Goal: Task Accomplishment & Management: Use online tool/utility

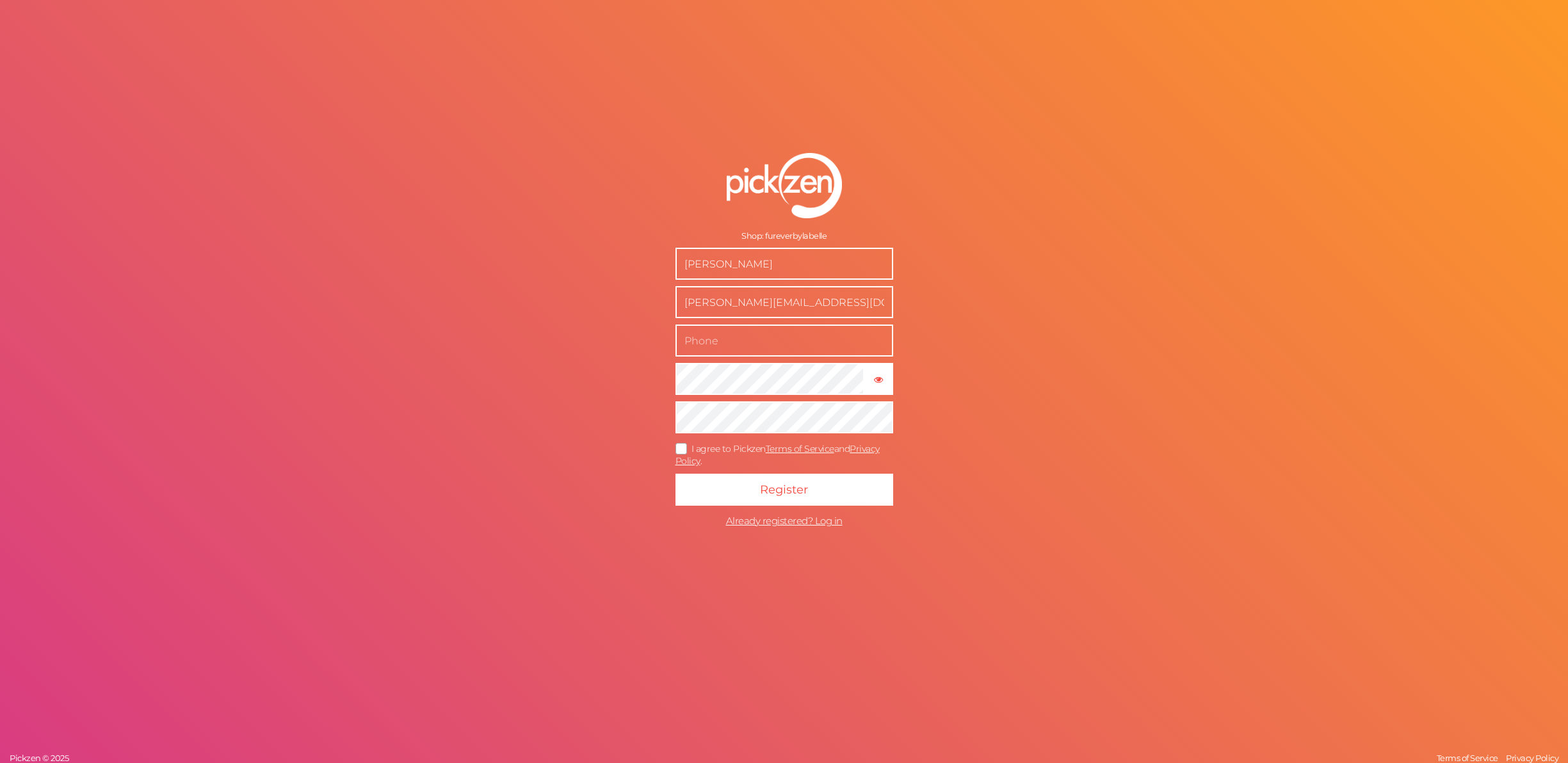
click at [784, 338] on input "text" at bounding box center [784, 340] width 218 height 32
click at [760, 270] on input "Molly Suffren" at bounding box center [784, 264] width 218 height 32
click at [766, 300] on input "molly@woufwellness.com" at bounding box center [784, 302] width 218 height 32
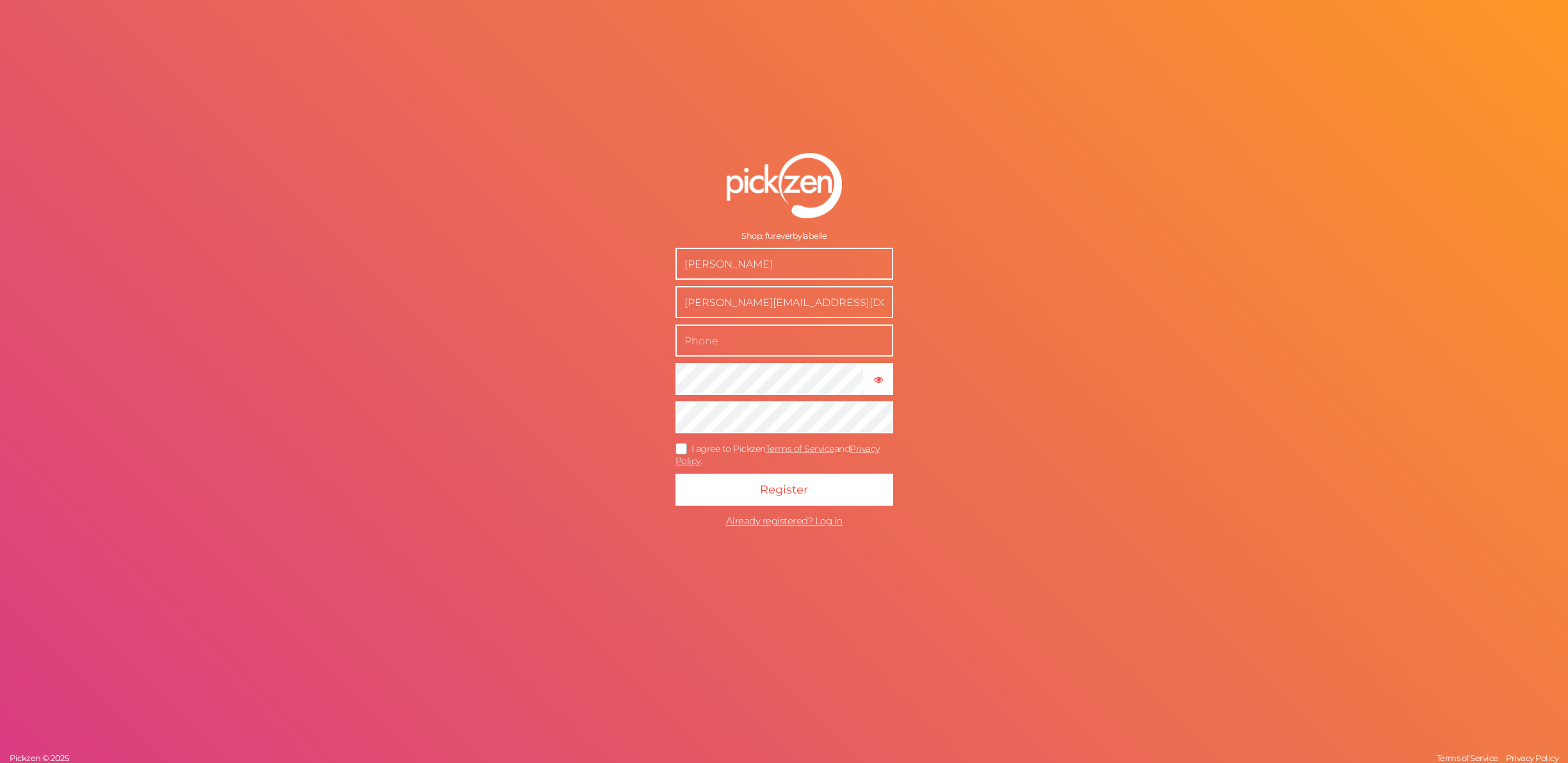
click at [766, 300] on input "molly@woufwellness.com" at bounding box center [784, 302] width 218 height 32
type input "[PERSON_NAME][EMAIL_ADDRESS][DOMAIN_NAME]"
type input "310.666.9093"
click at [871, 377] on tooltip "× Show password" at bounding box center [878, 378] width 26 height 10
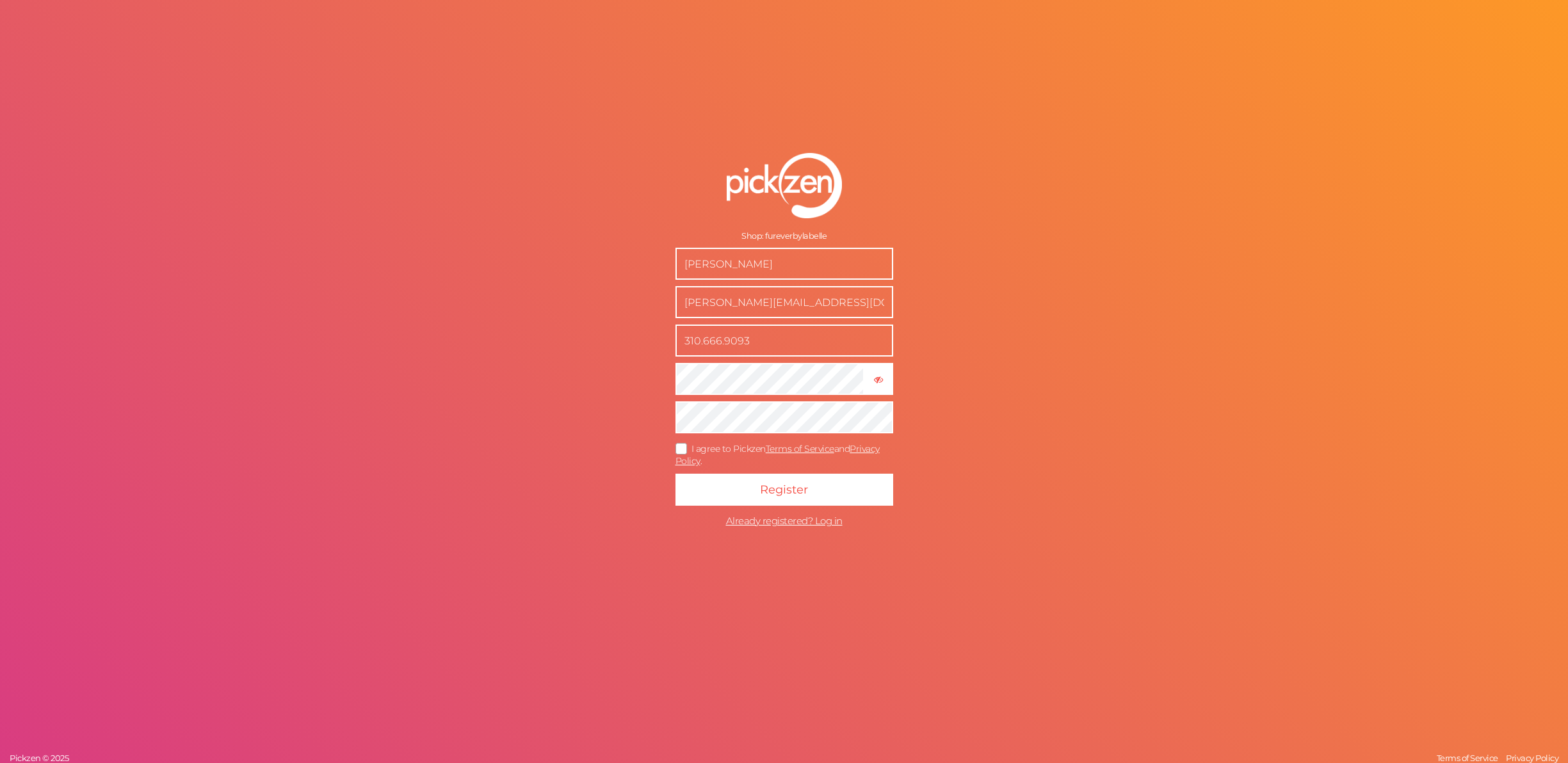
click at [681, 446] on icon at bounding box center [681, 449] width 20 height 7
click at [0, 0] on input "I agree to Pickzen Terms of Service and Privacy Policy ." at bounding box center [0, 0] width 0 height 0
click at [745, 491] on button "Register" at bounding box center [784, 489] width 218 height 32
click at [676, 473] on button "Register" at bounding box center [784, 489] width 218 height 32
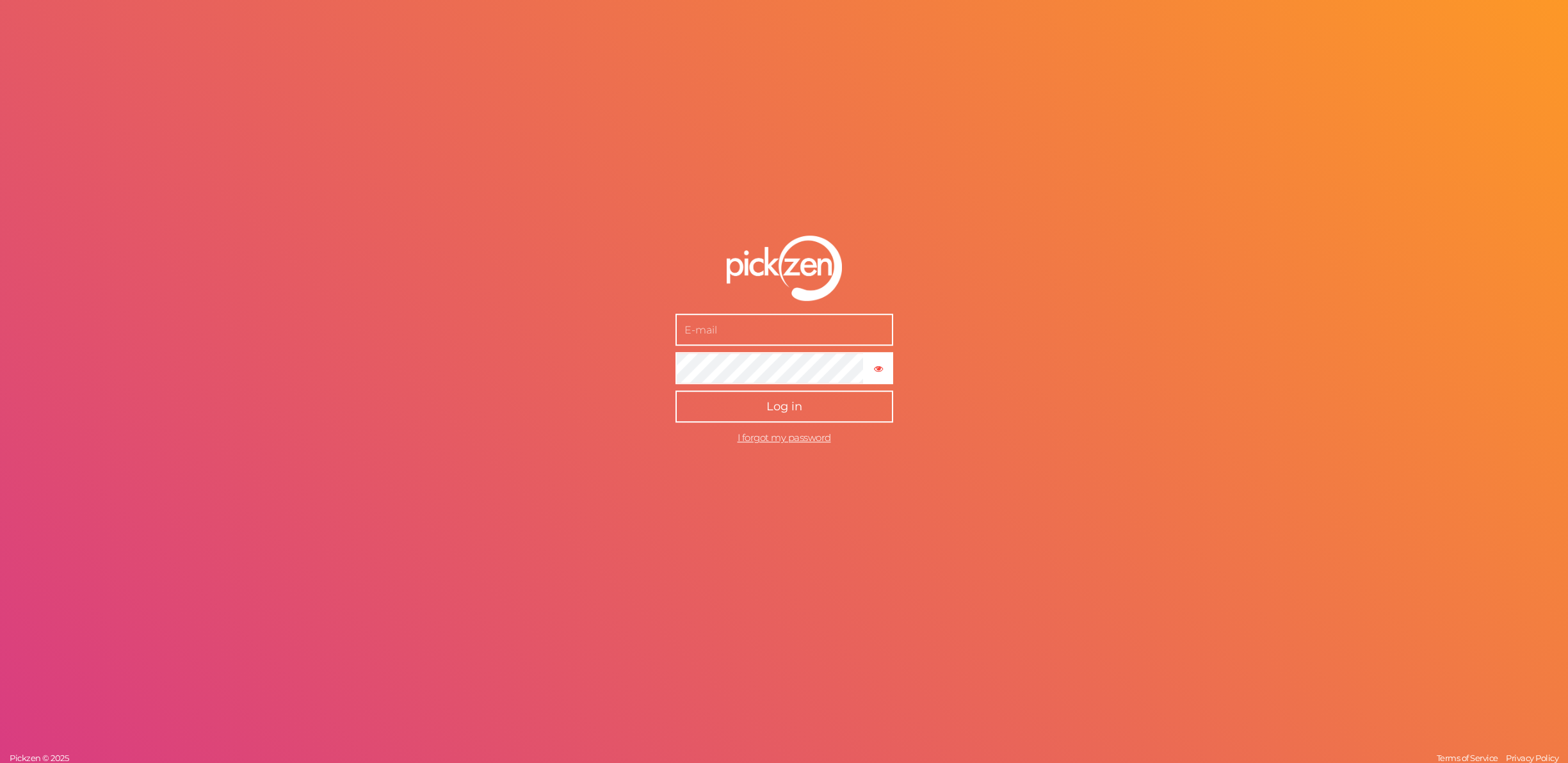
type input "[PERSON_NAME][EMAIL_ADDRESS][DOMAIN_NAME]"
click at [794, 408] on span "Log in" at bounding box center [784, 406] width 36 height 14
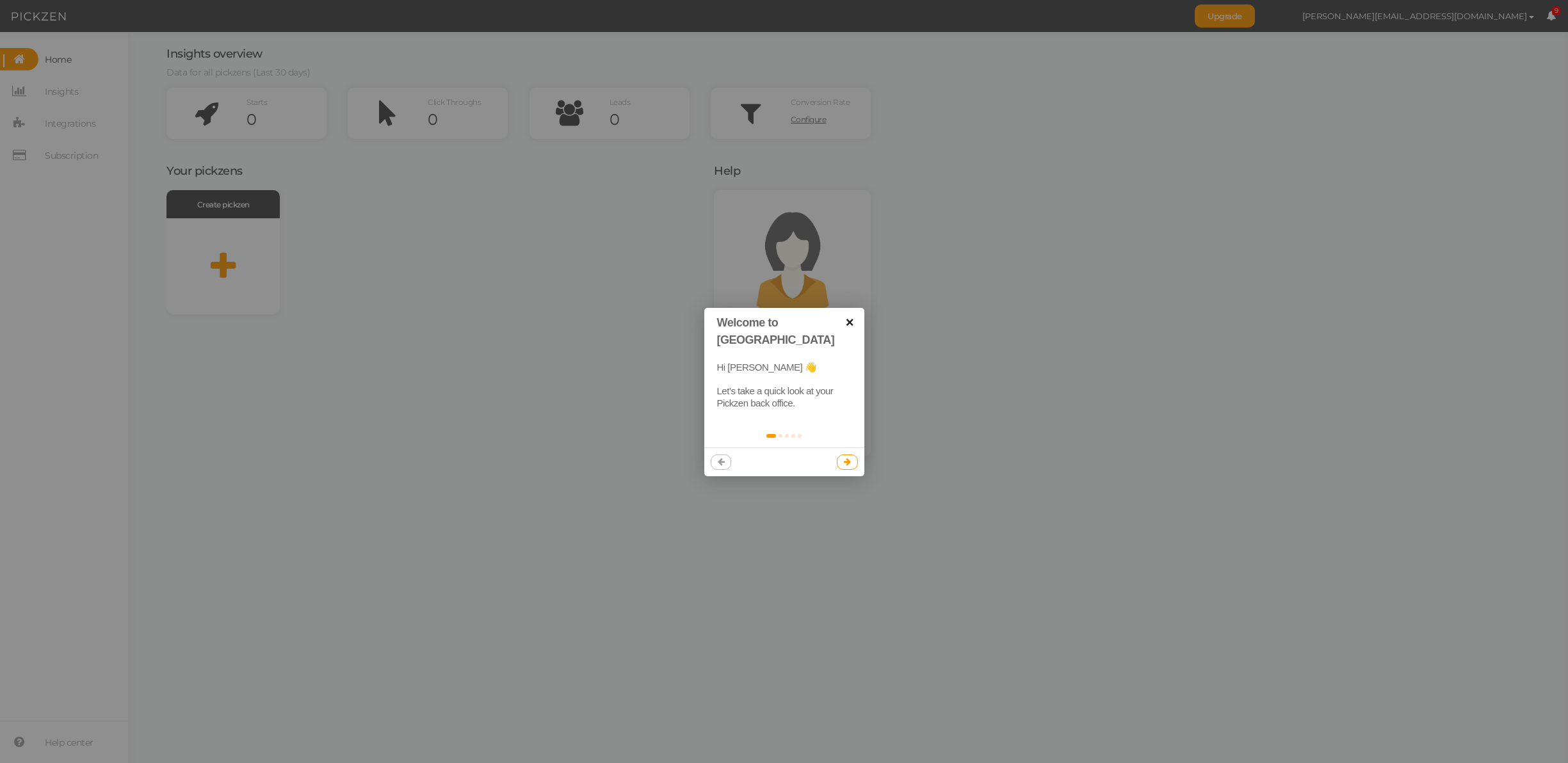
click at [851, 314] on link "×" at bounding box center [850, 322] width 28 height 28
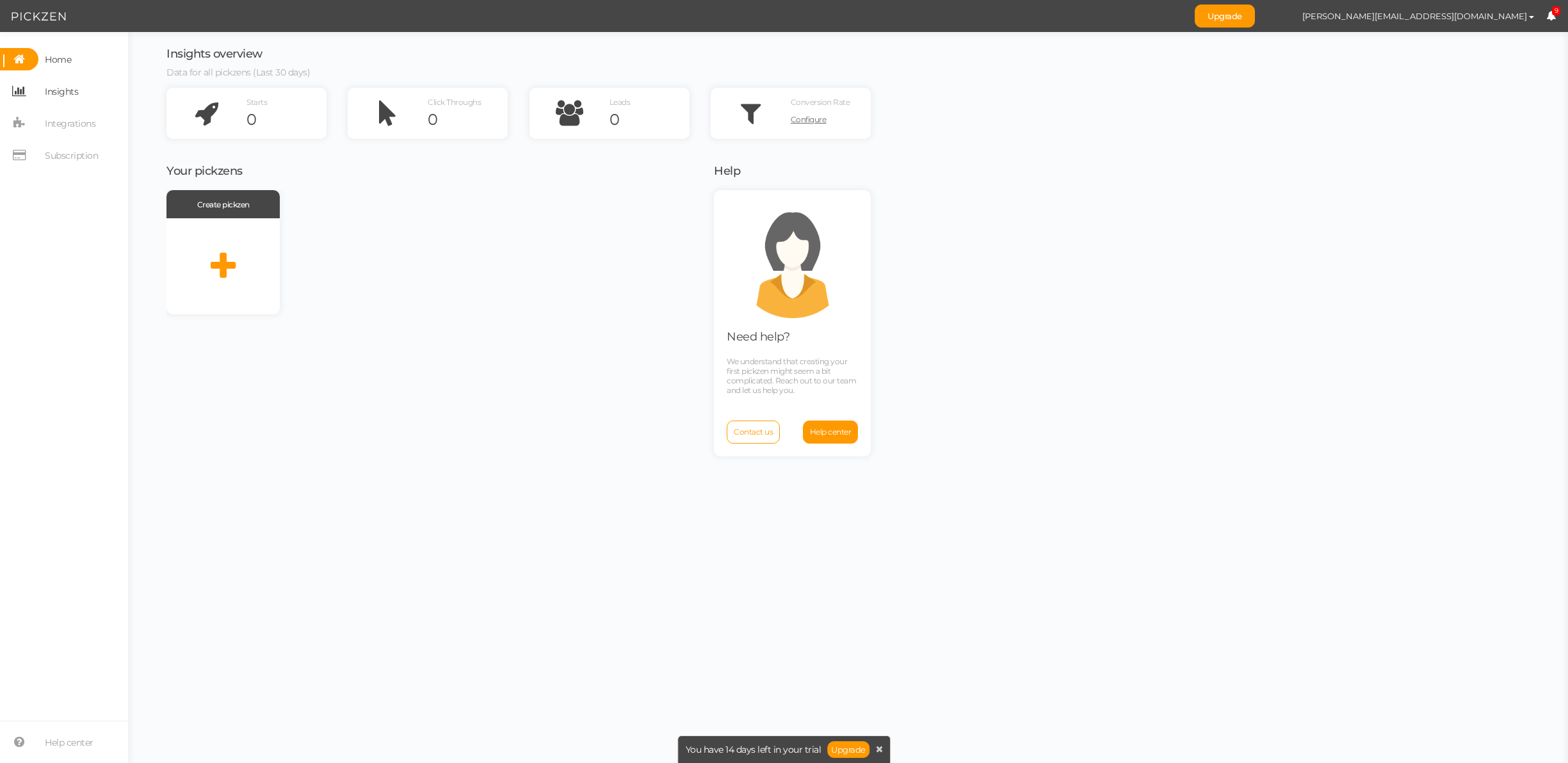
click at [64, 96] on span "Insights" at bounding box center [61, 91] width 33 height 20
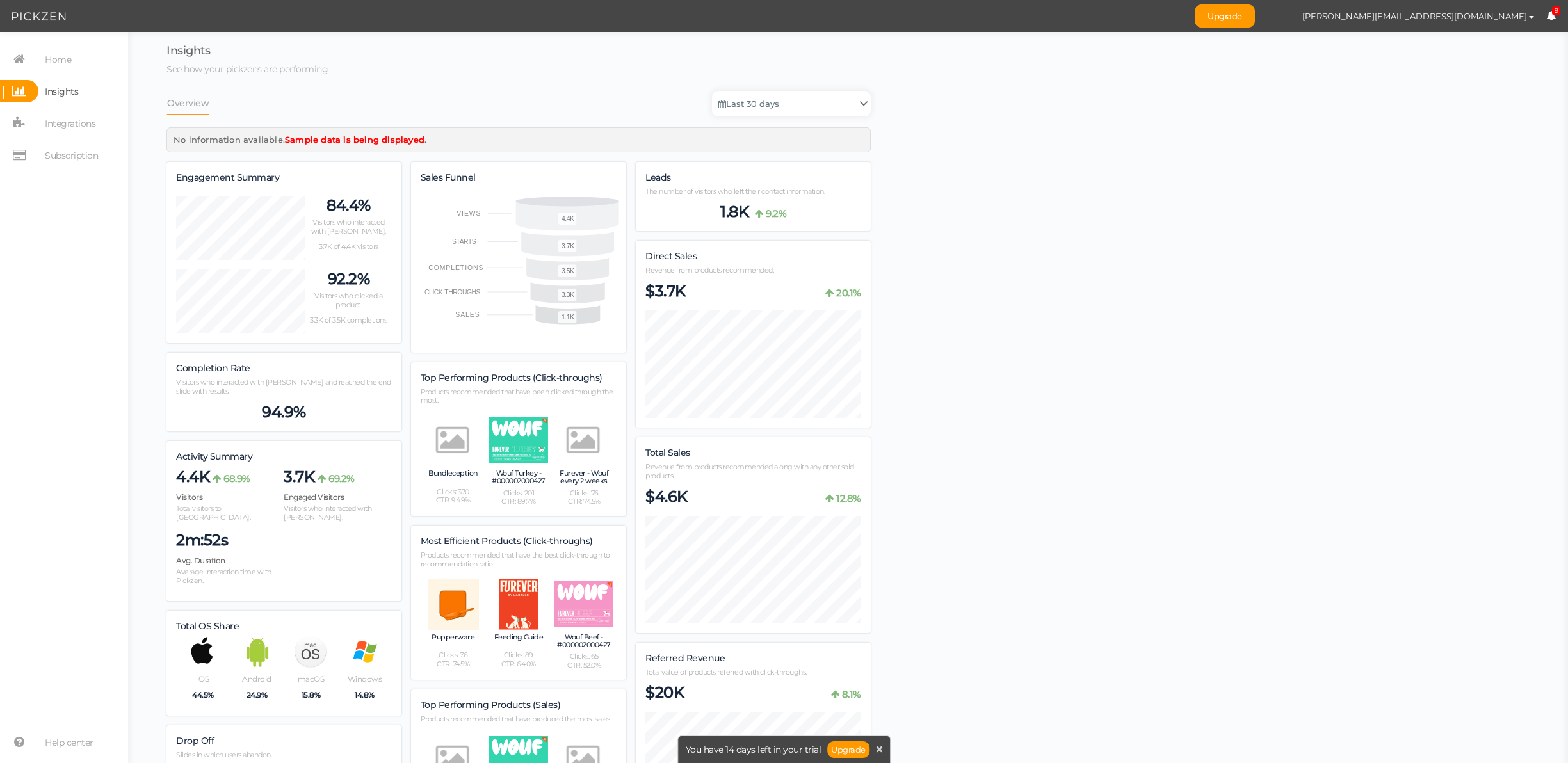
scroll to position [1367, 704]
click at [68, 125] on span "Integrations" at bounding box center [70, 123] width 51 height 20
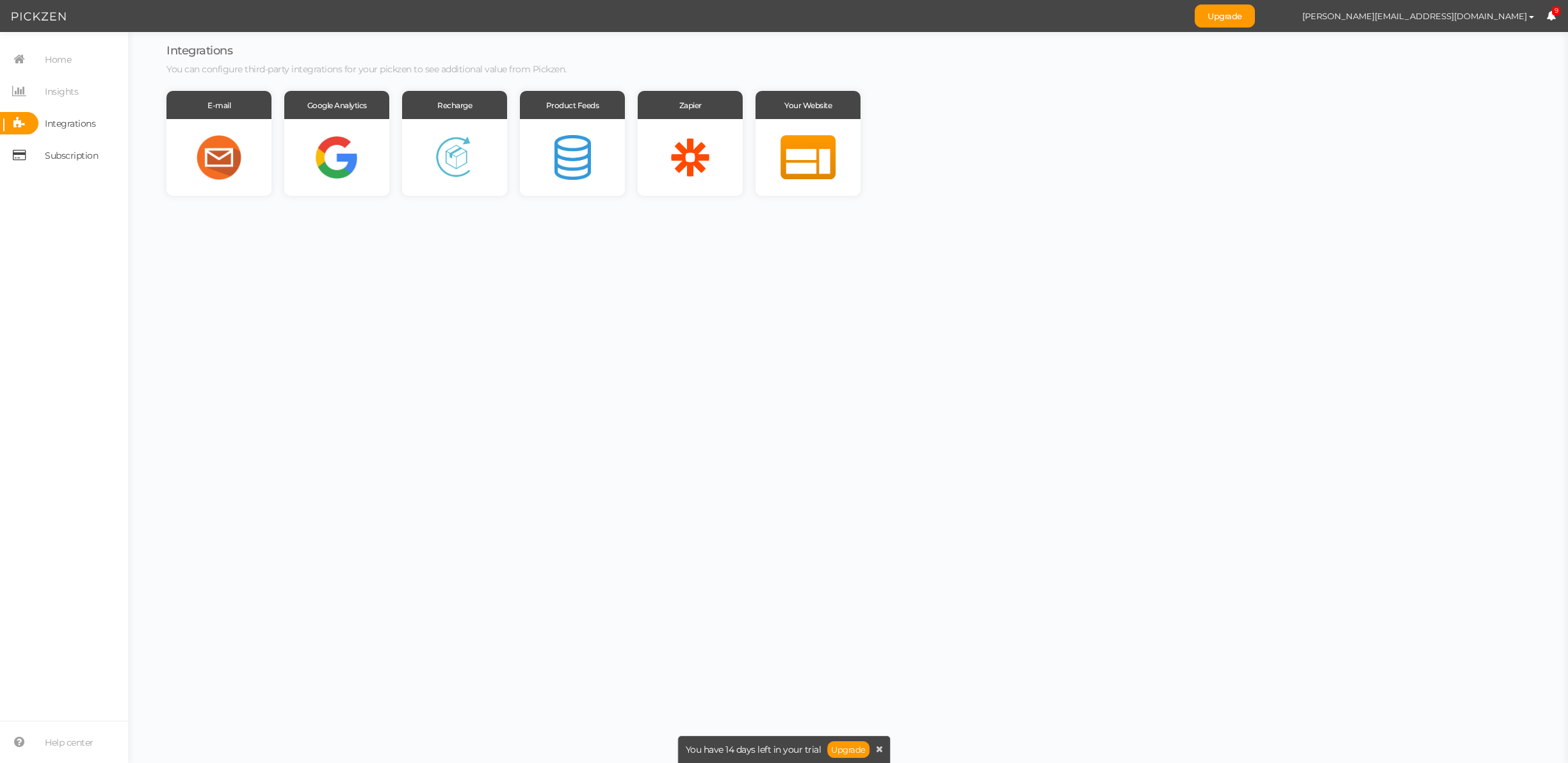
click at [64, 153] on span "Subscription" at bounding box center [71, 155] width 53 height 20
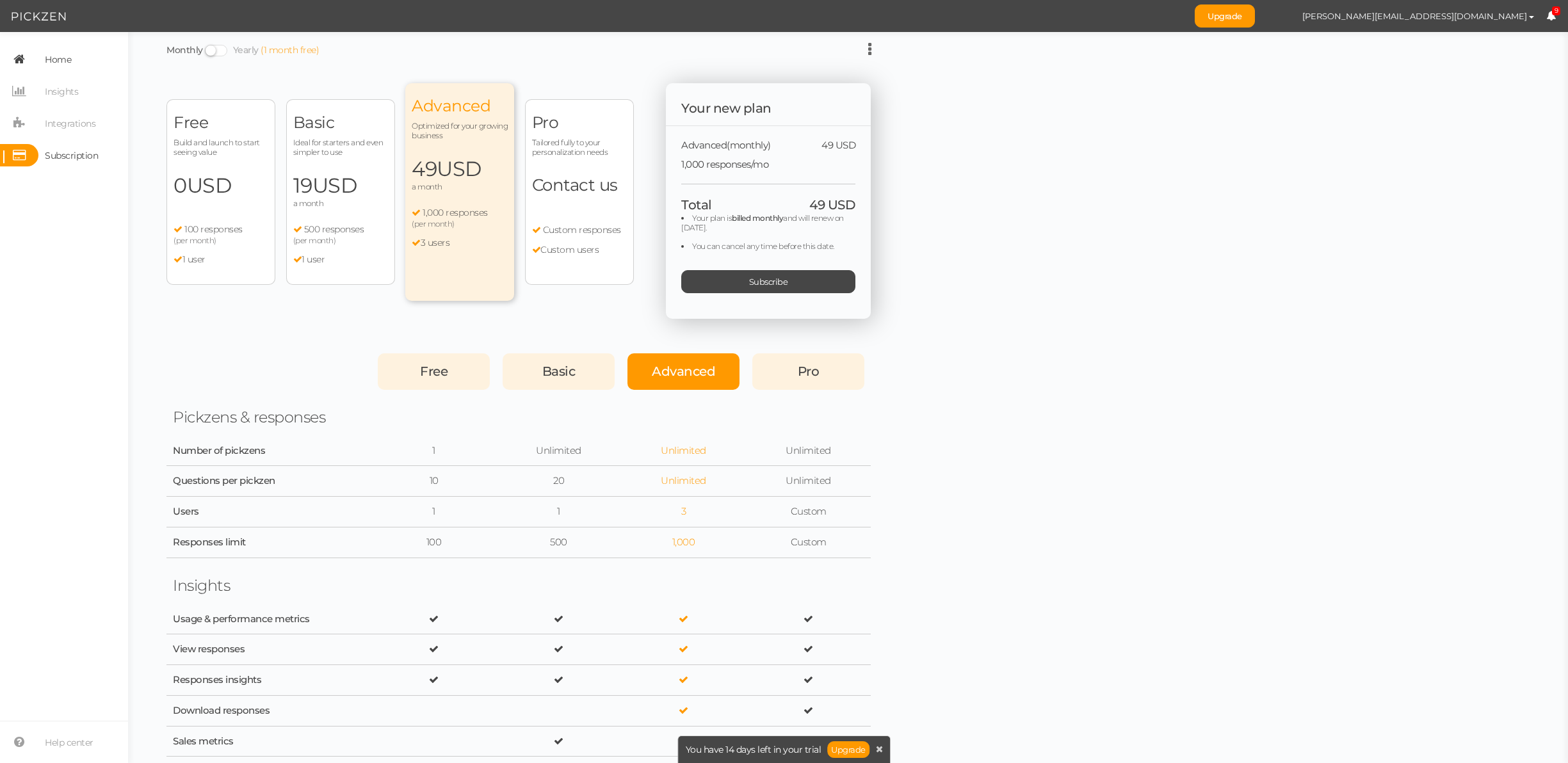
click at [68, 62] on span "Home" at bounding box center [58, 59] width 26 height 20
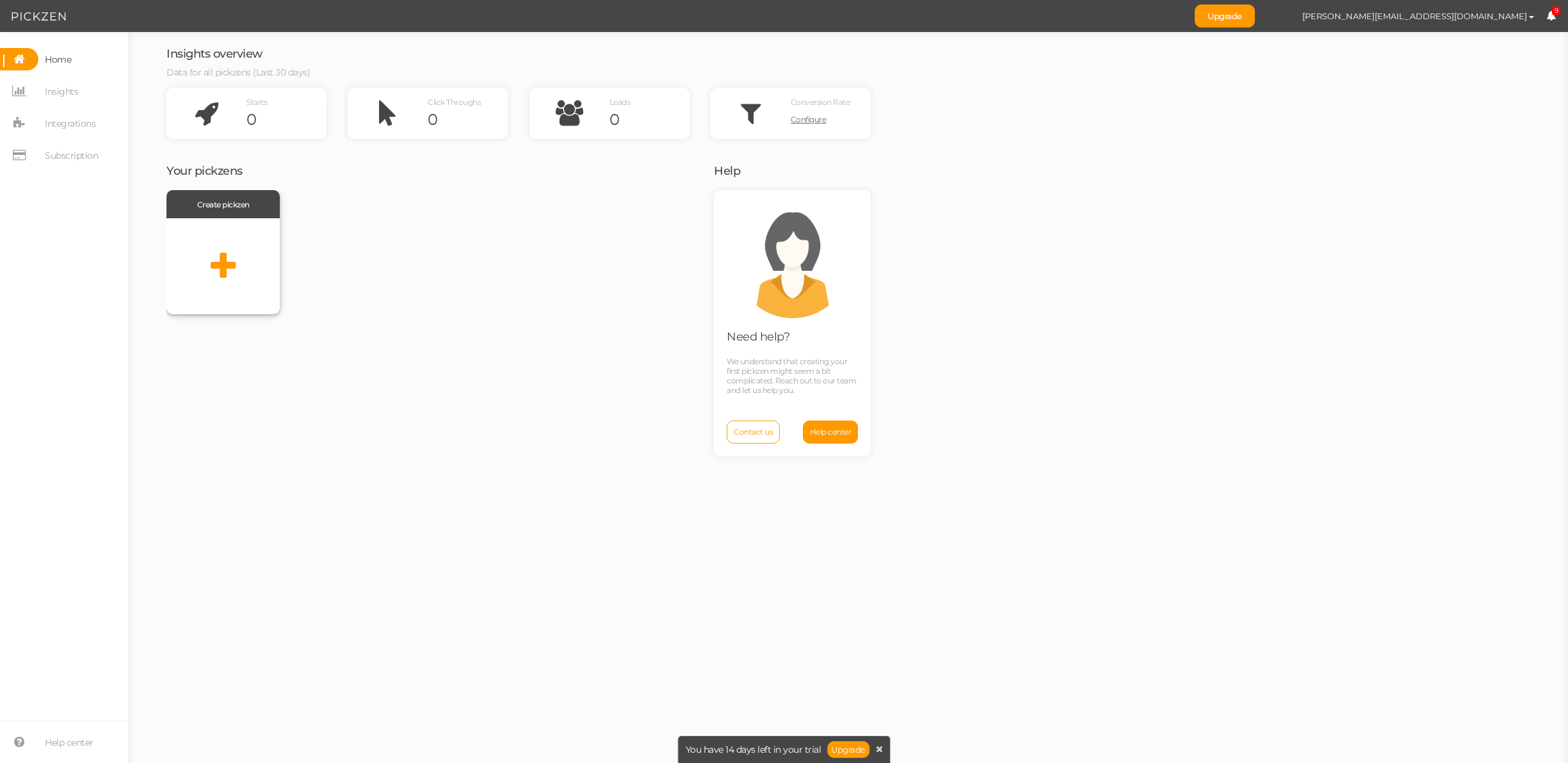
click at [215, 244] on div at bounding box center [223, 266] width 113 height 96
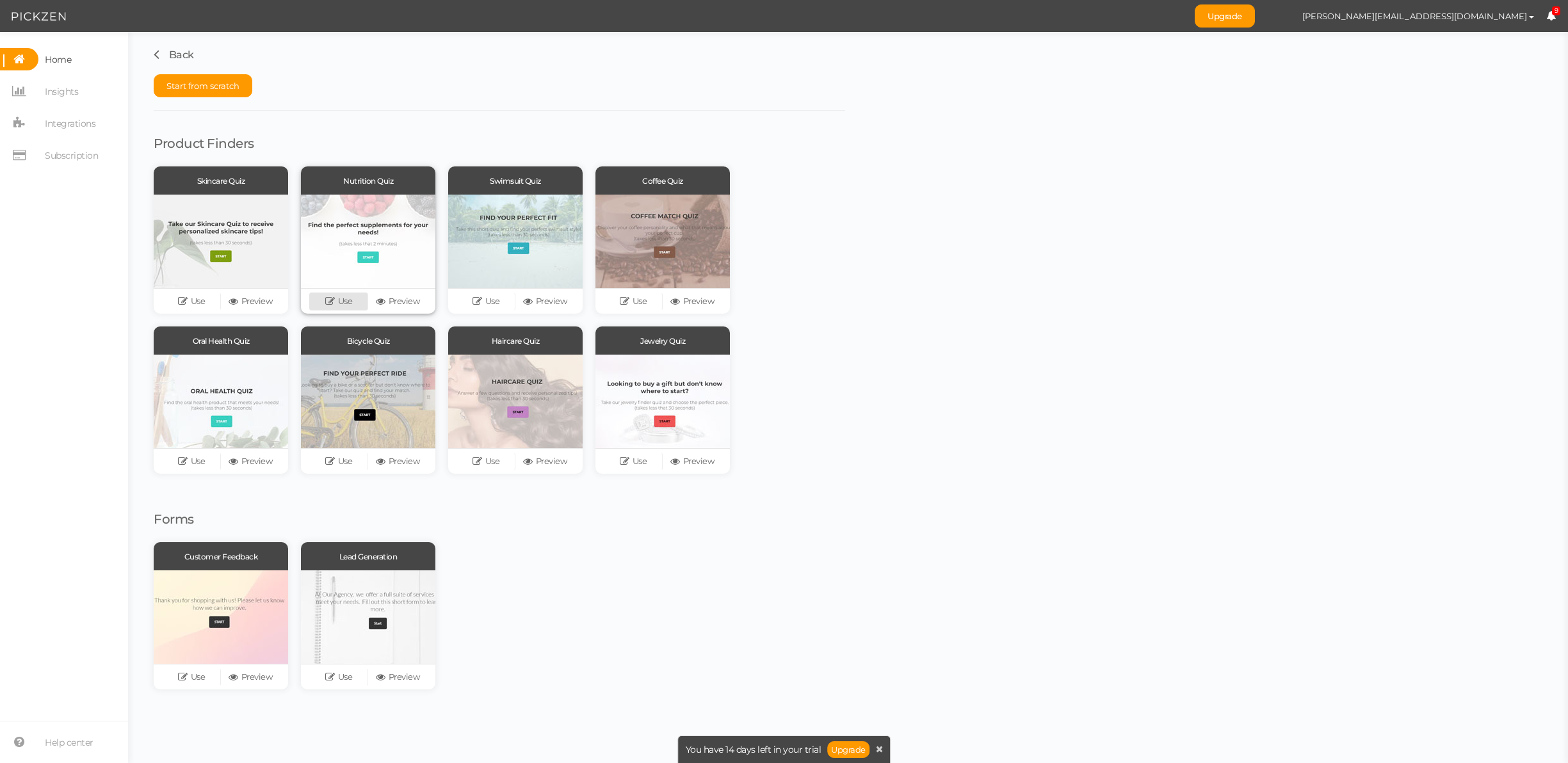
click at [345, 302] on link "Use" at bounding box center [339, 302] width 59 height 18
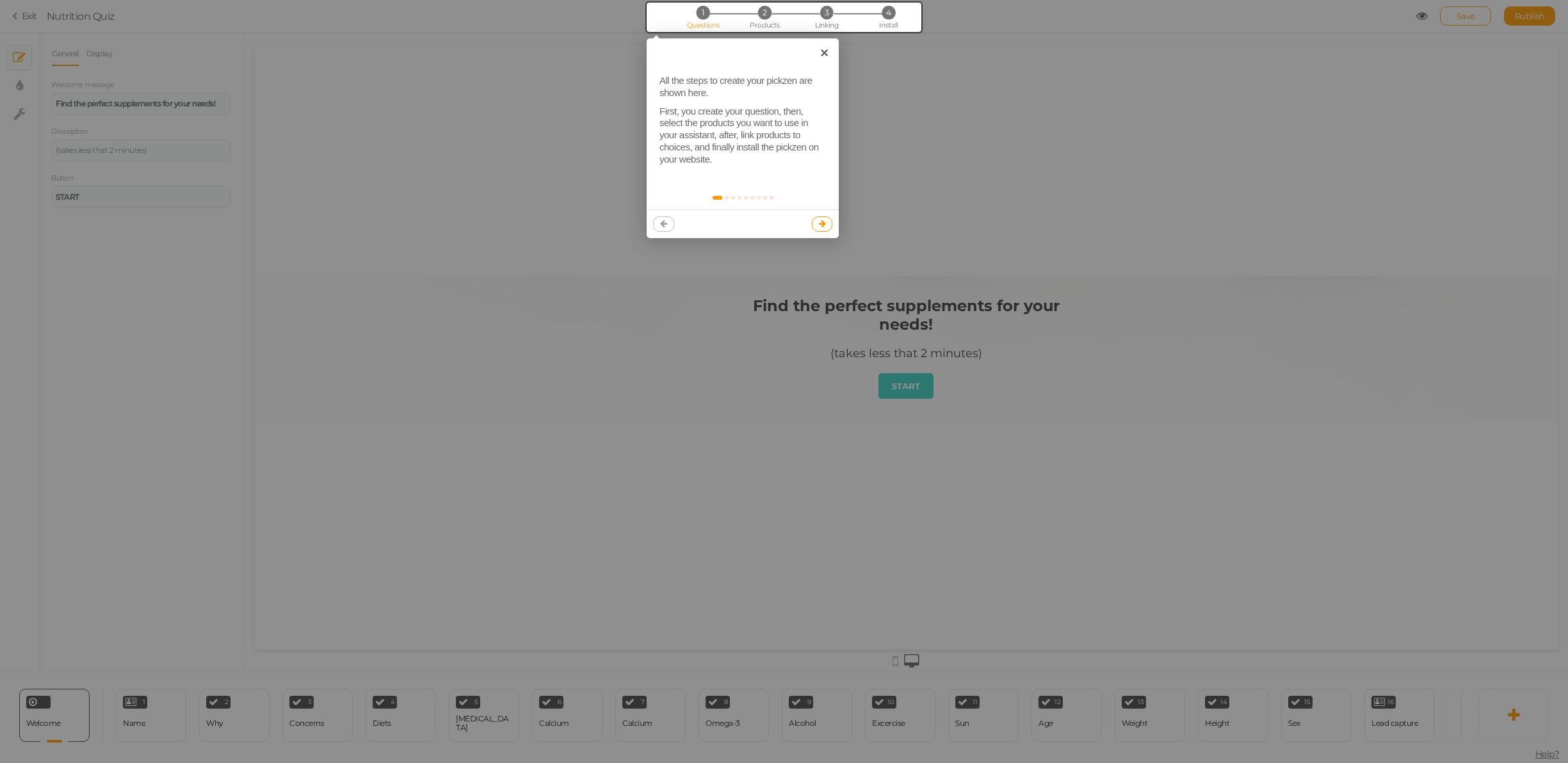
click at [824, 223] on icon at bounding box center [822, 223] width 7 height 8
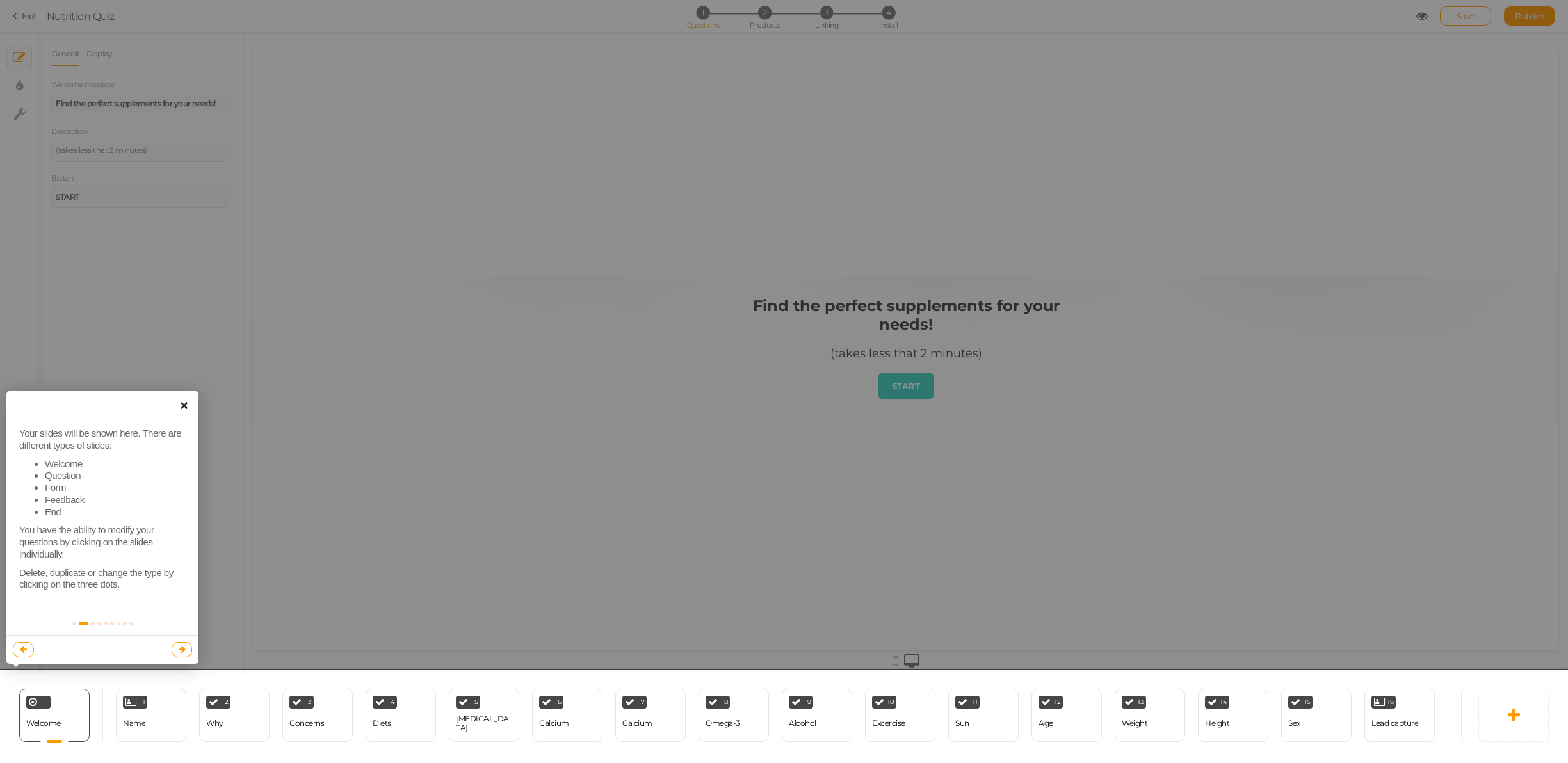
click at [182, 407] on link "×" at bounding box center [184, 405] width 28 height 28
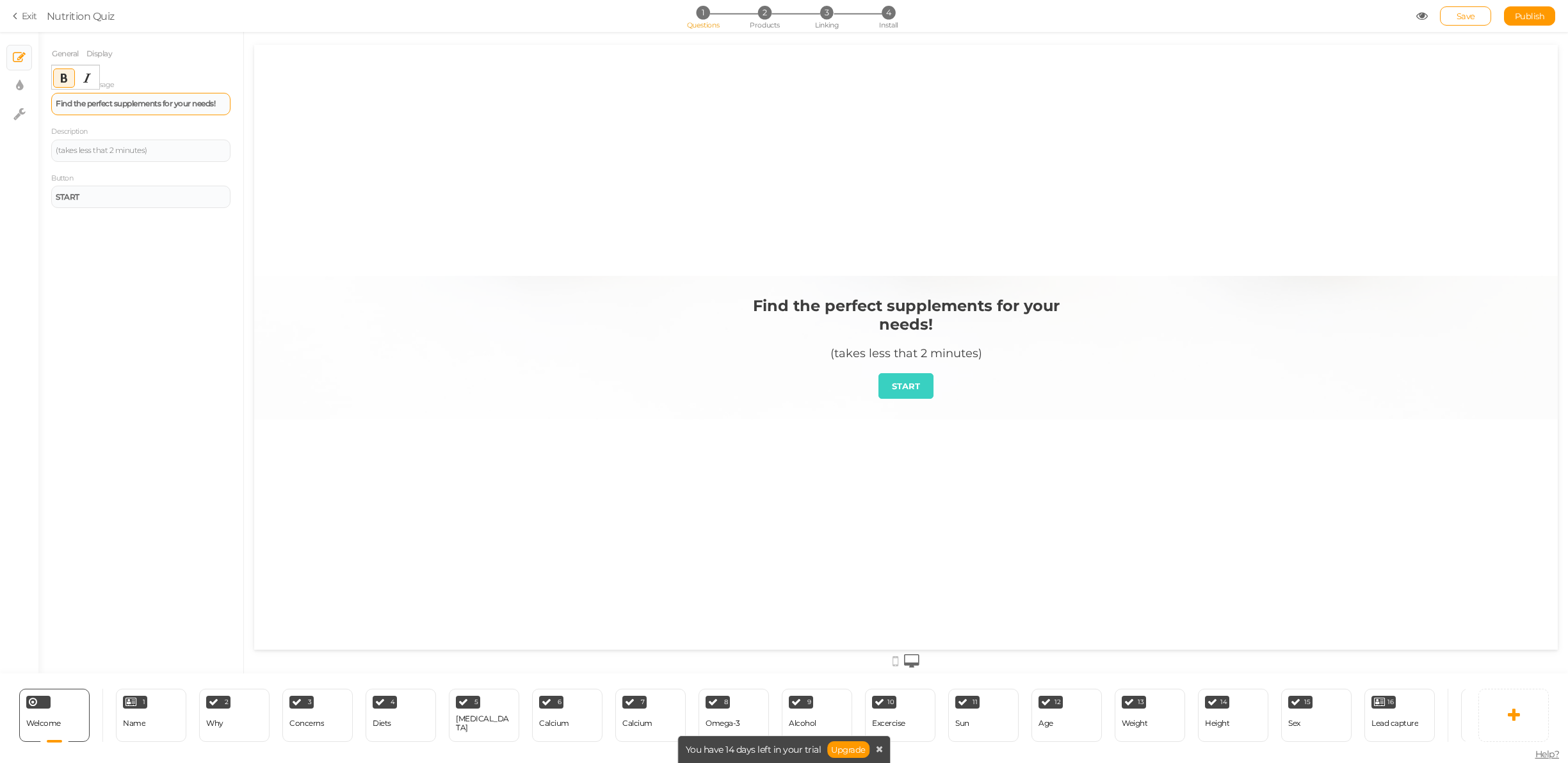
click at [157, 106] on strong "Find the perfect supplements for your needs!" at bounding box center [135, 103] width 160 height 10
click at [155, 145] on div "(takes less that 2 minutes)" at bounding box center [140, 151] width 179 height 22
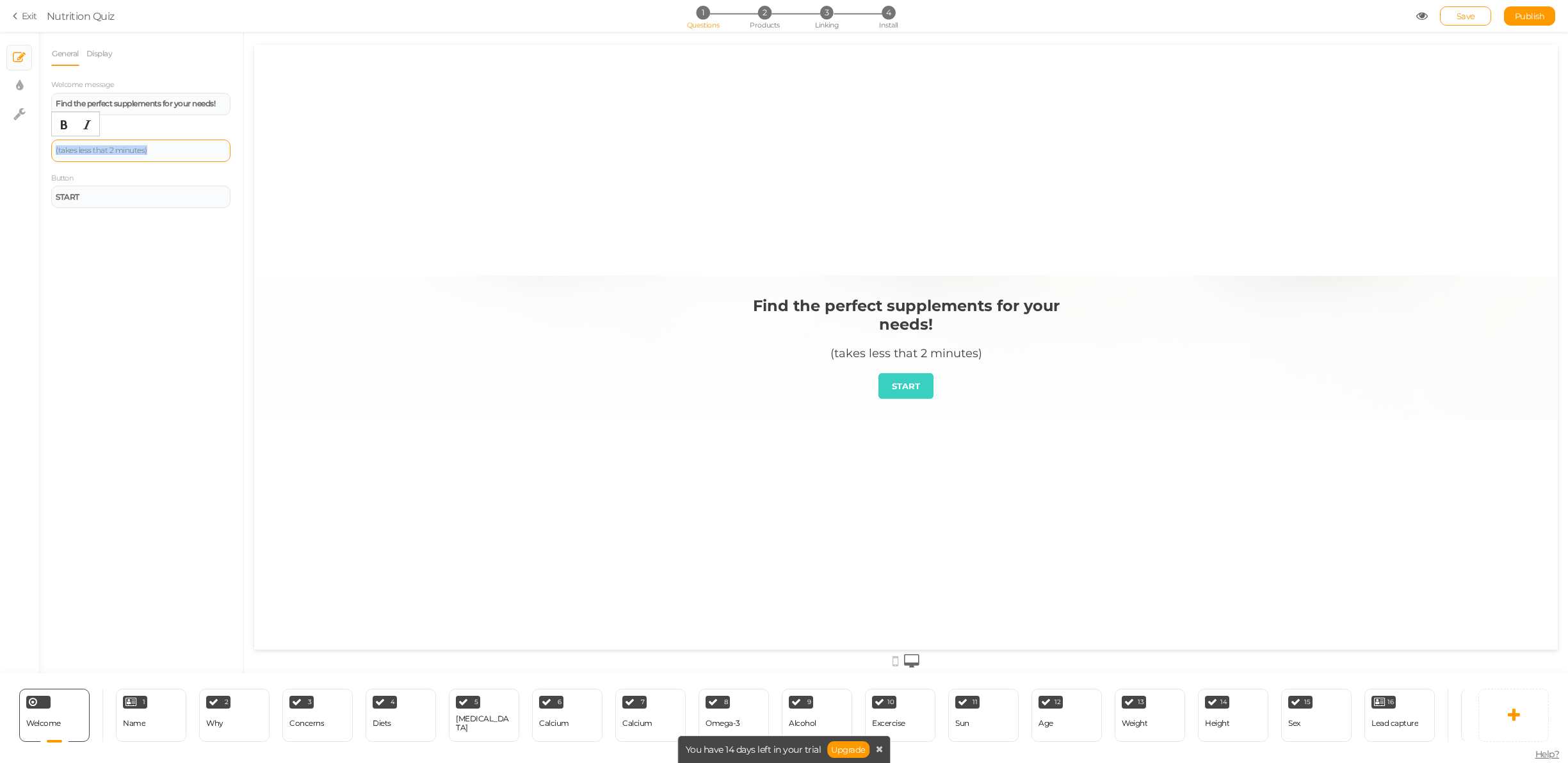
click at [155, 145] on div "(takes less that 2 minutes)" at bounding box center [140, 151] width 179 height 22
click at [114, 200] on div "START" at bounding box center [140, 197] width 170 height 7
click at [924, 385] on link "START" at bounding box center [905, 386] width 55 height 25
click at [886, 383] on link "START" at bounding box center [905, 386] width 55 height 25
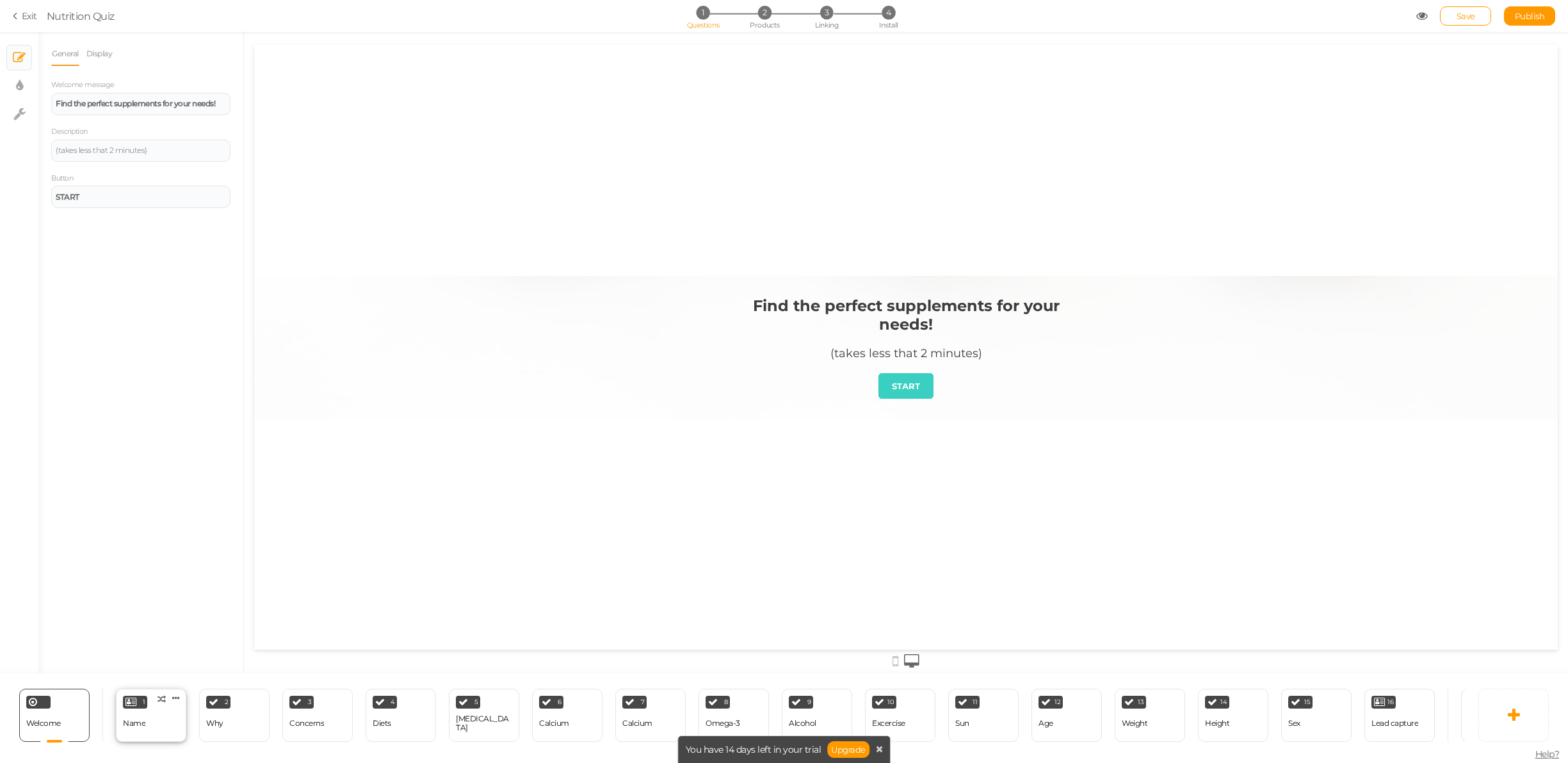
click at [155, 711] on div "1 Name × Define the conditions to show this slide. Clone Change type Delete" at bounding box center [151, 714] width 70 height 53
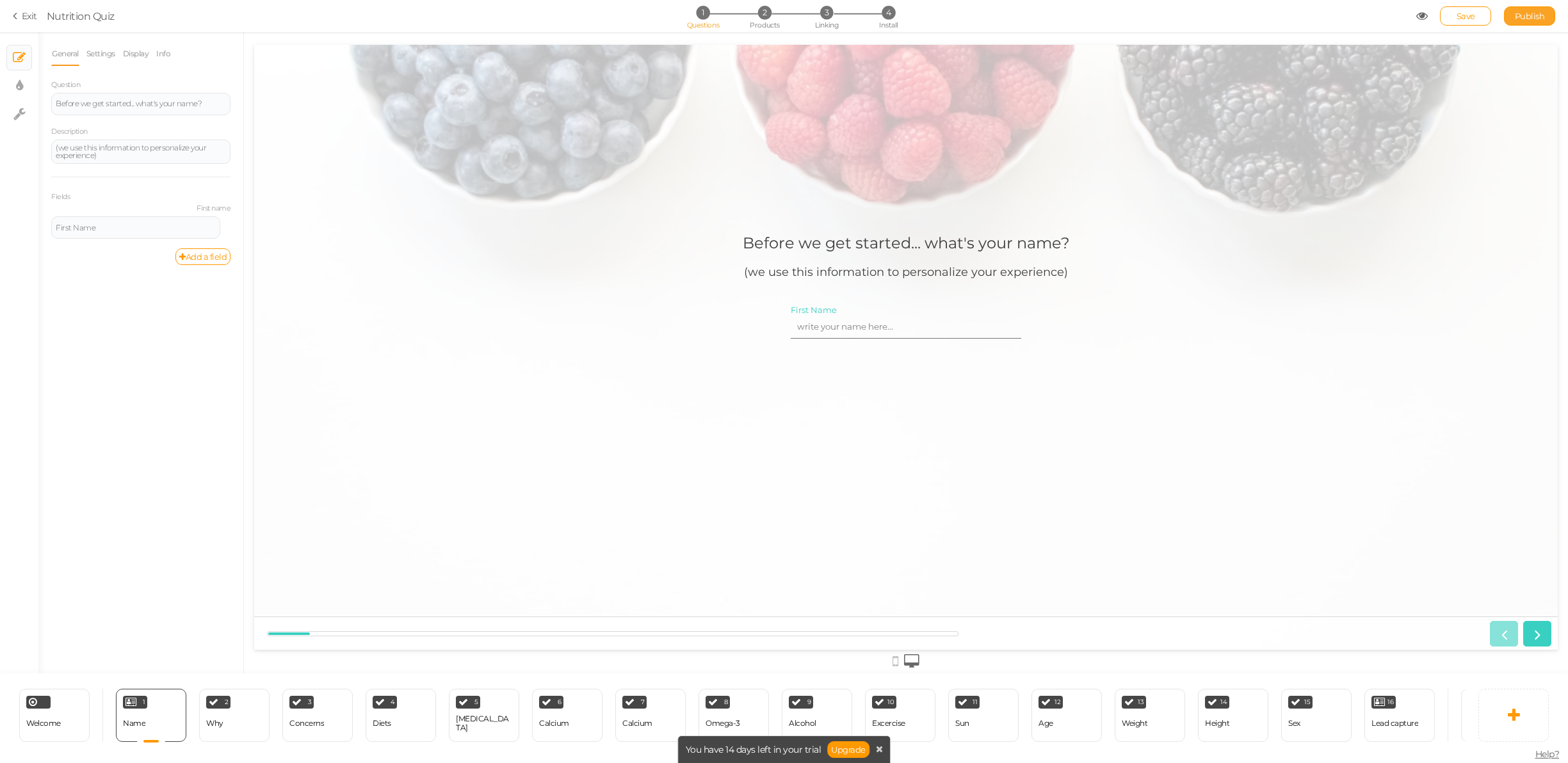
click at [1522, 18] on span "Publish" at bounding box center [1530, 16] width 30 height 10
click at [1414, 713] on div "Lead capture" at bounding box center [1394, 723] width 46 height 22
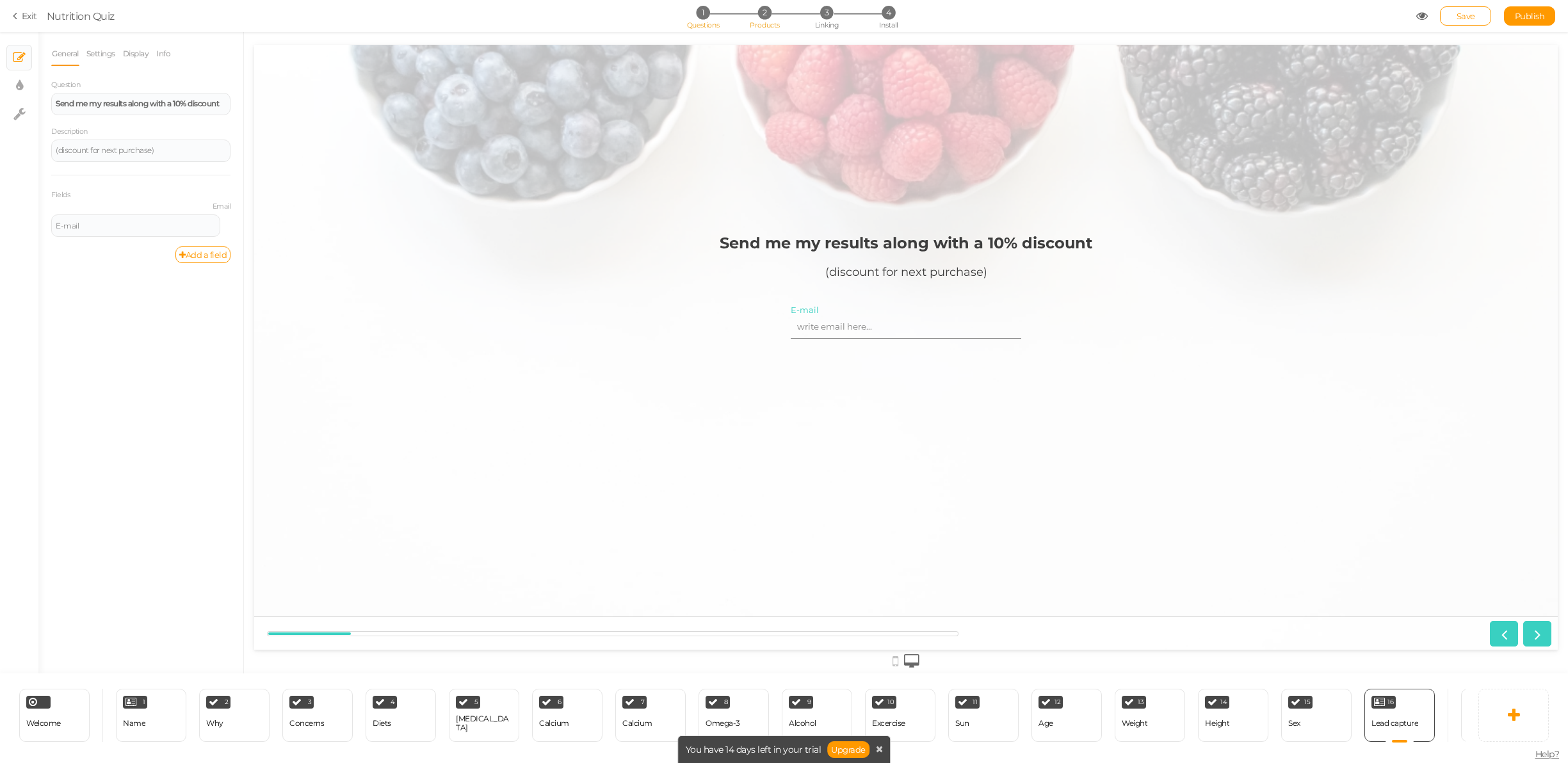
click at [758, 16] on li "2 Products" at bounding box center [764, 13] width 59 height 13
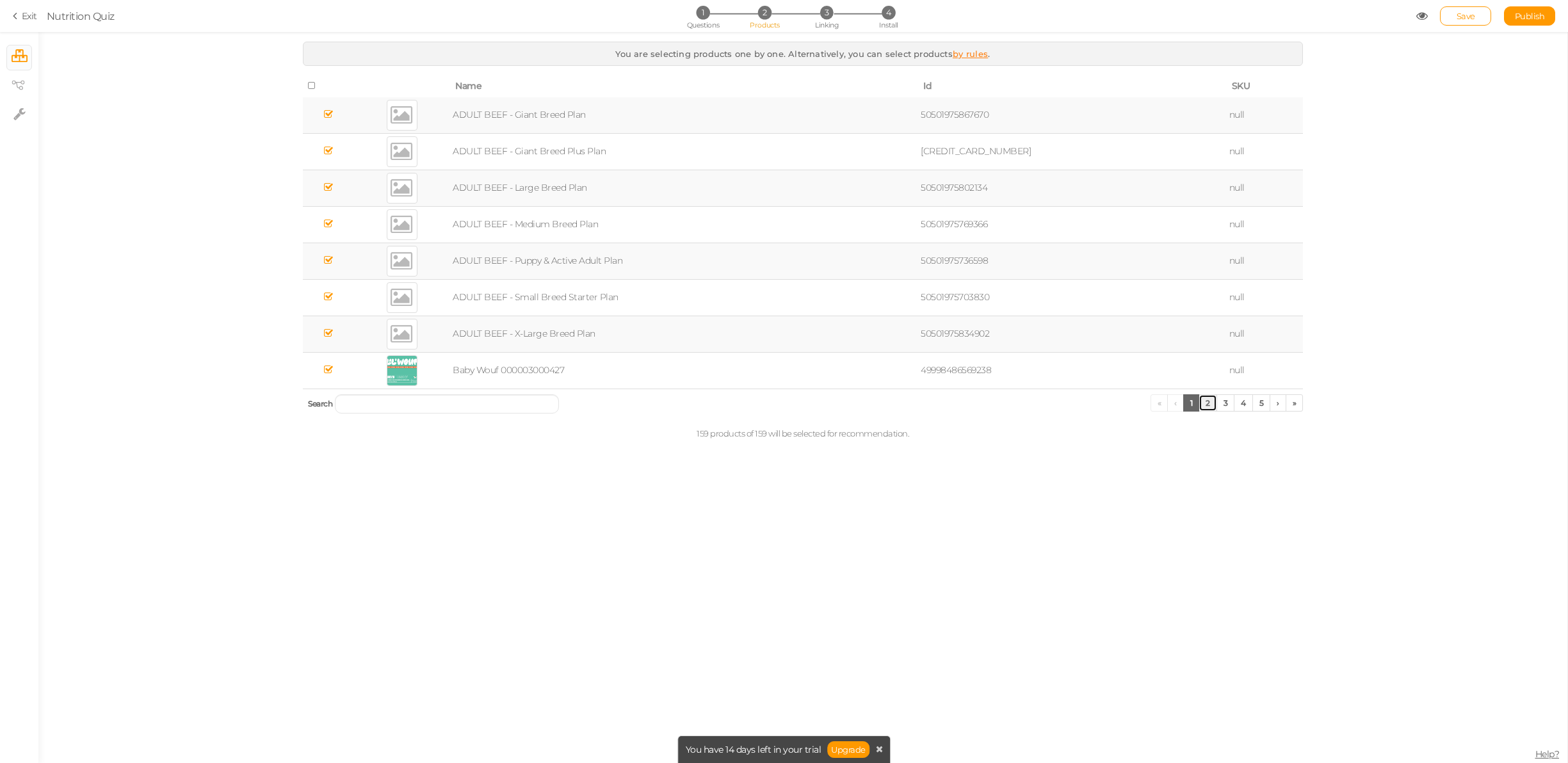
click at [1207, 404] on link "2" at bounding box center [1208, 402] width 19 height 17
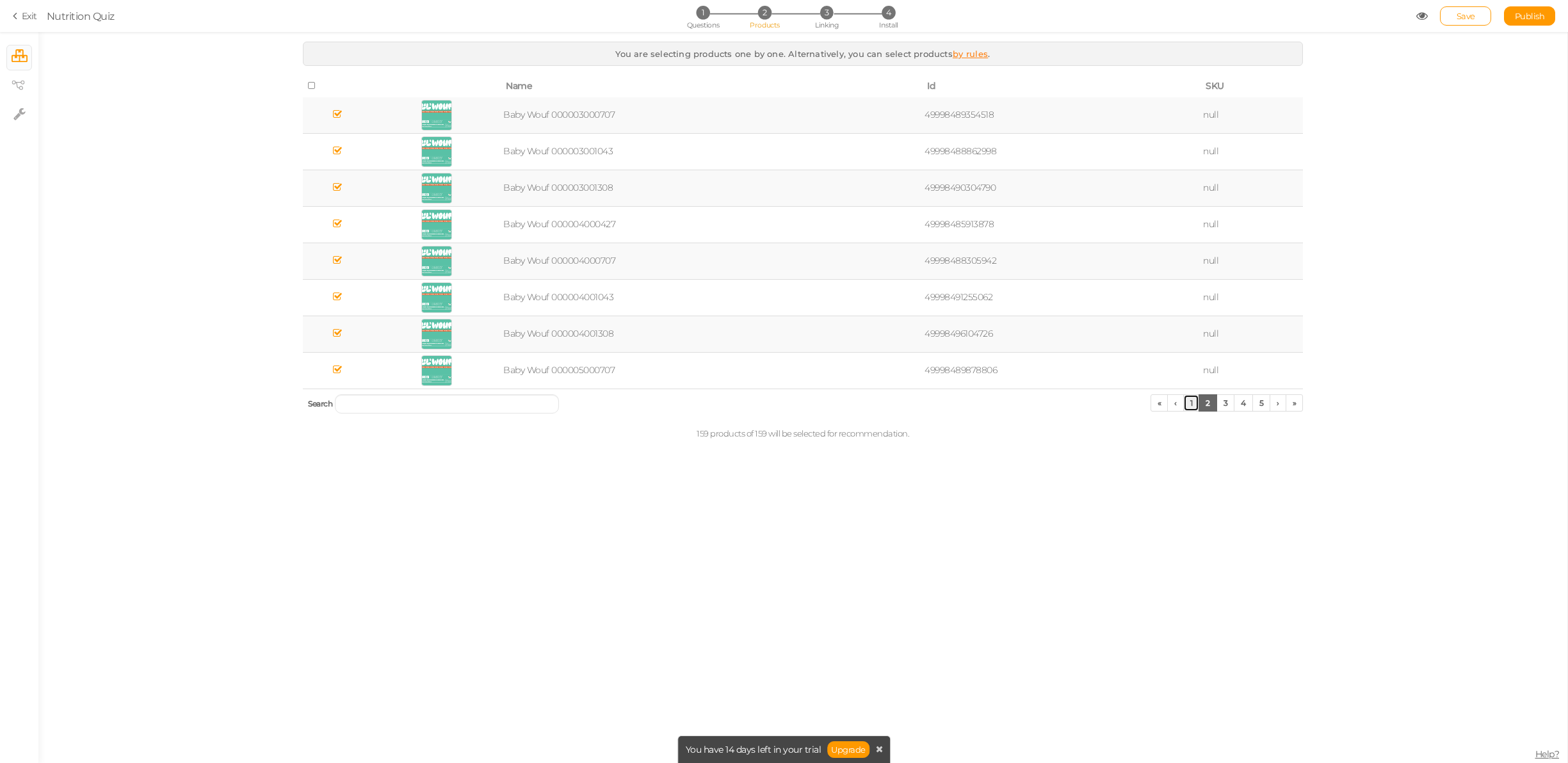
click at [1195, 407] on link "1" at bounding box center [1191, 402] width 16 height 17
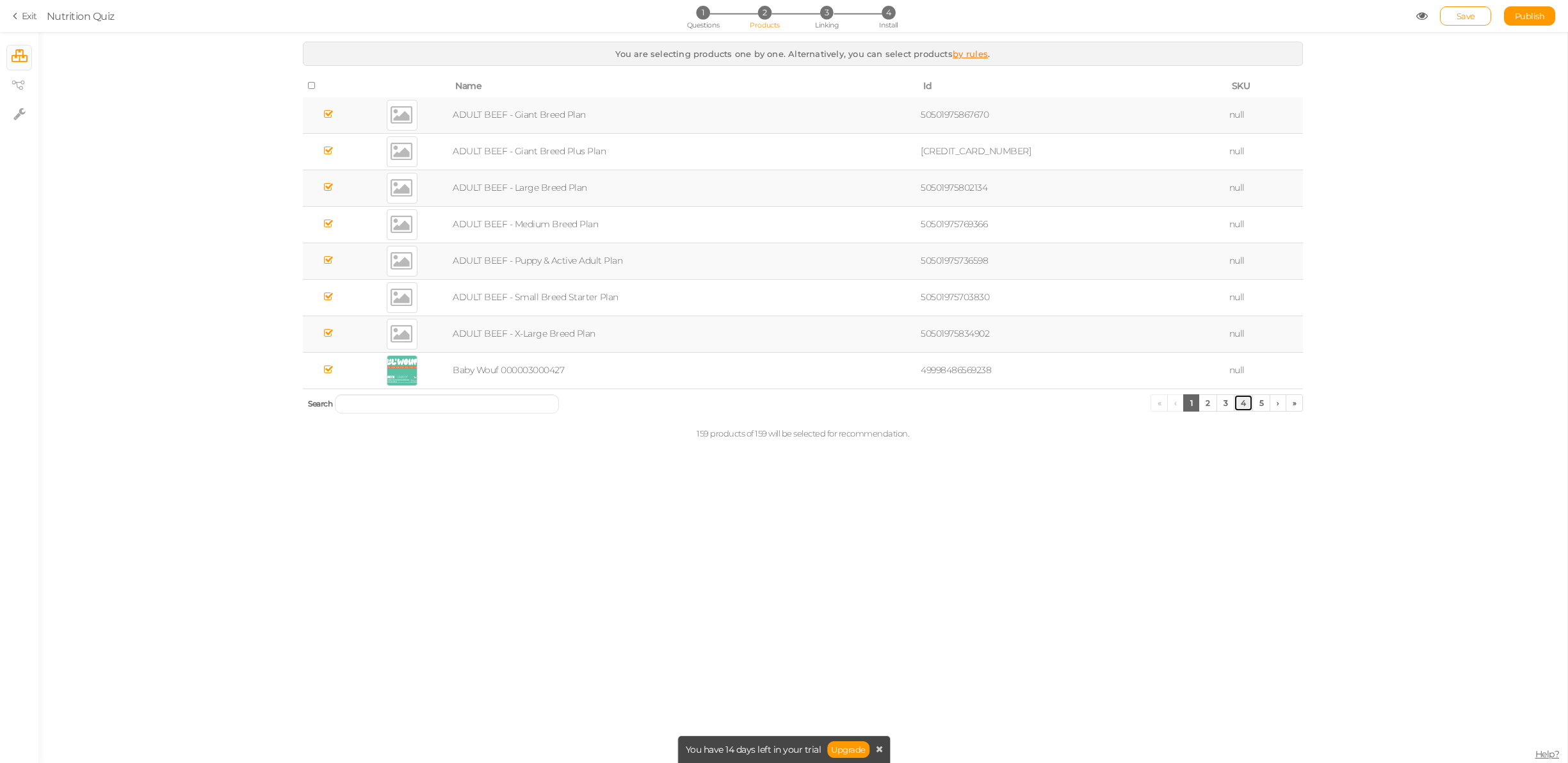
click at [1243, 400] on link "4" at bounding box center [1244, 402] width 19 height 17
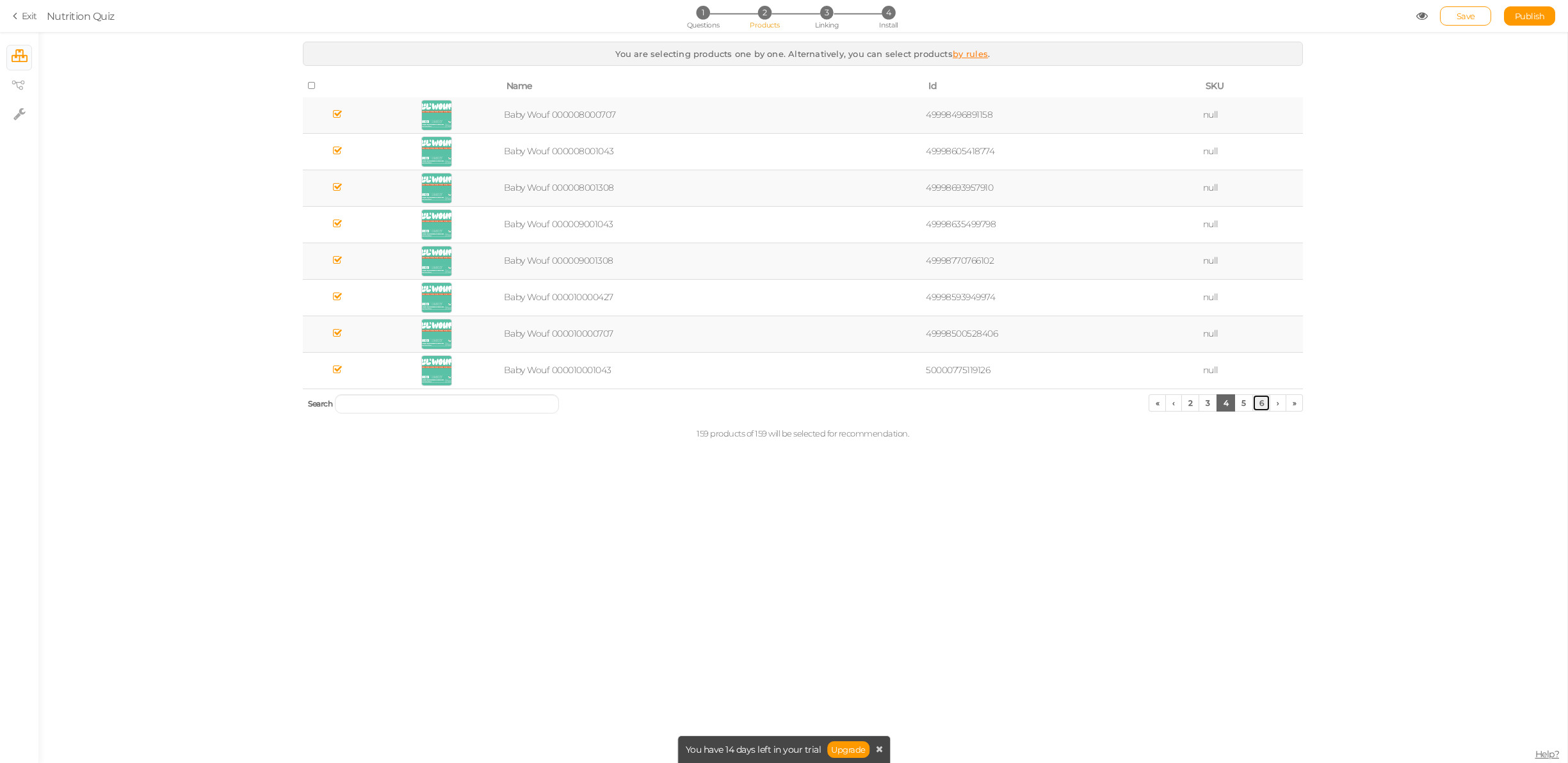
click at [1265, 401] on link "6" at bounding box center [1261, 402] width 19 height 17
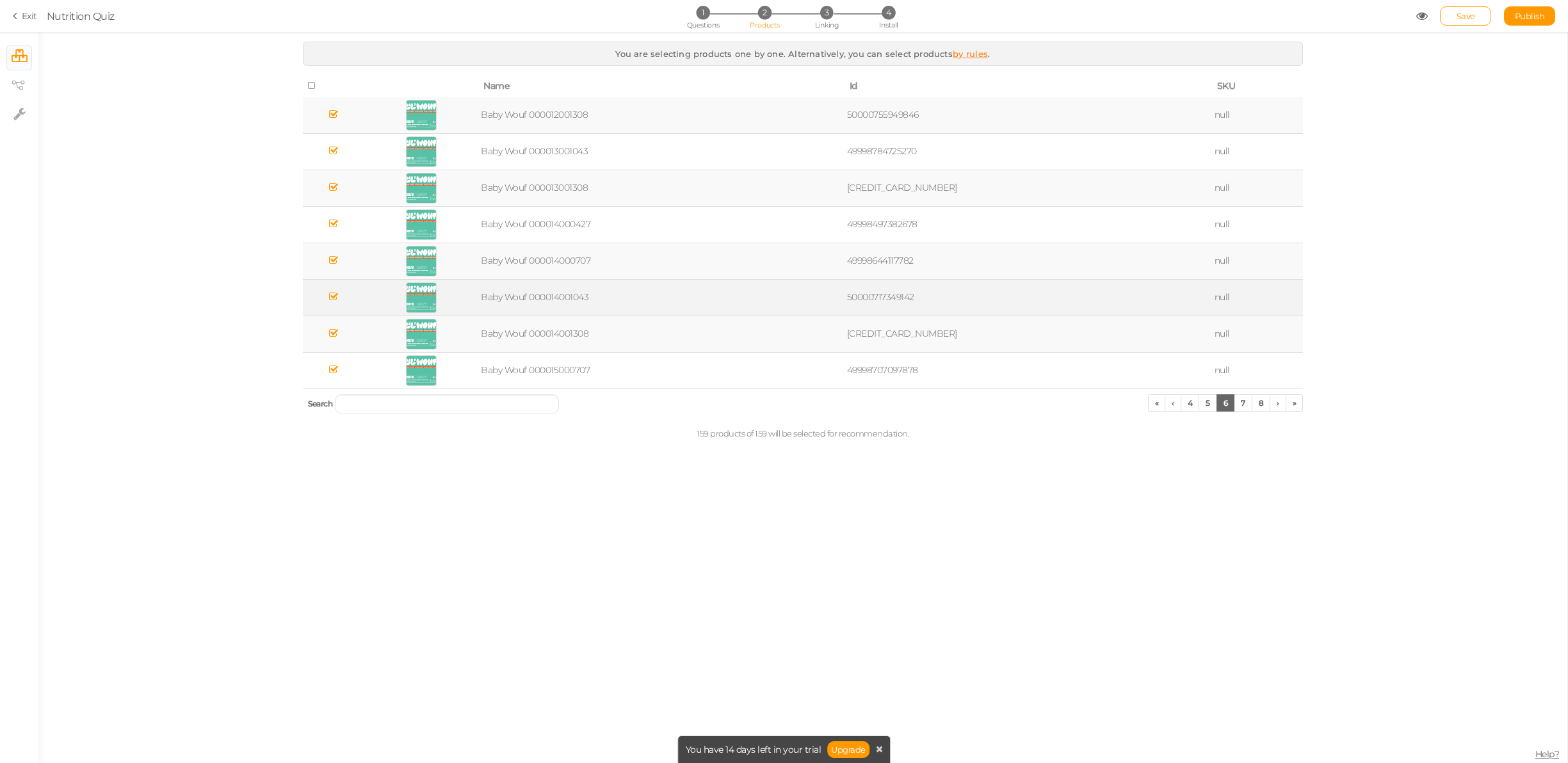
click at [557, 296] on td "Baby Wouf 000014001043" at bounding box center [661, 297] width 366 height 37
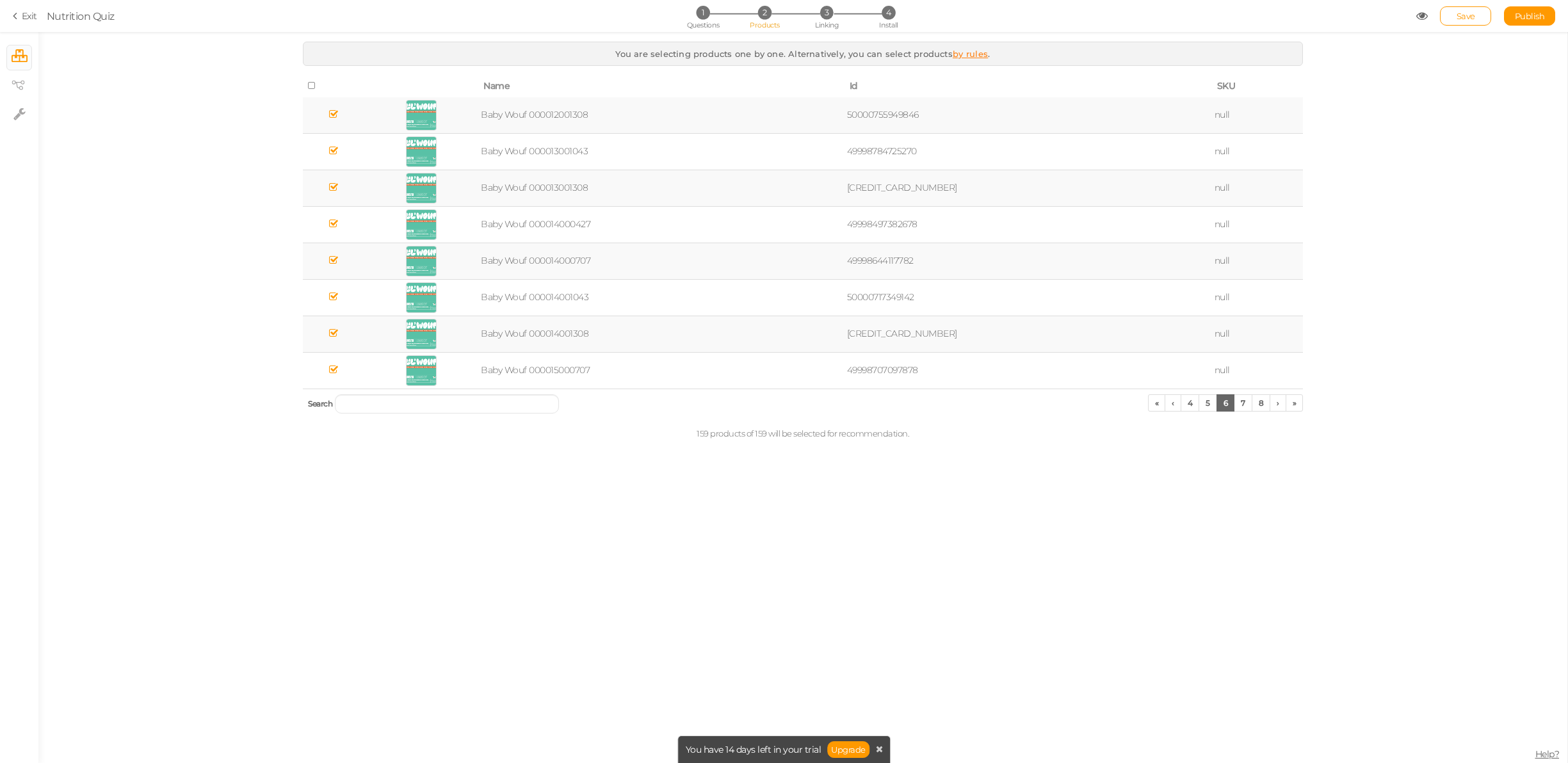
click at [310, 87] on icon at bounding box center [312, 86] width 9 height 9
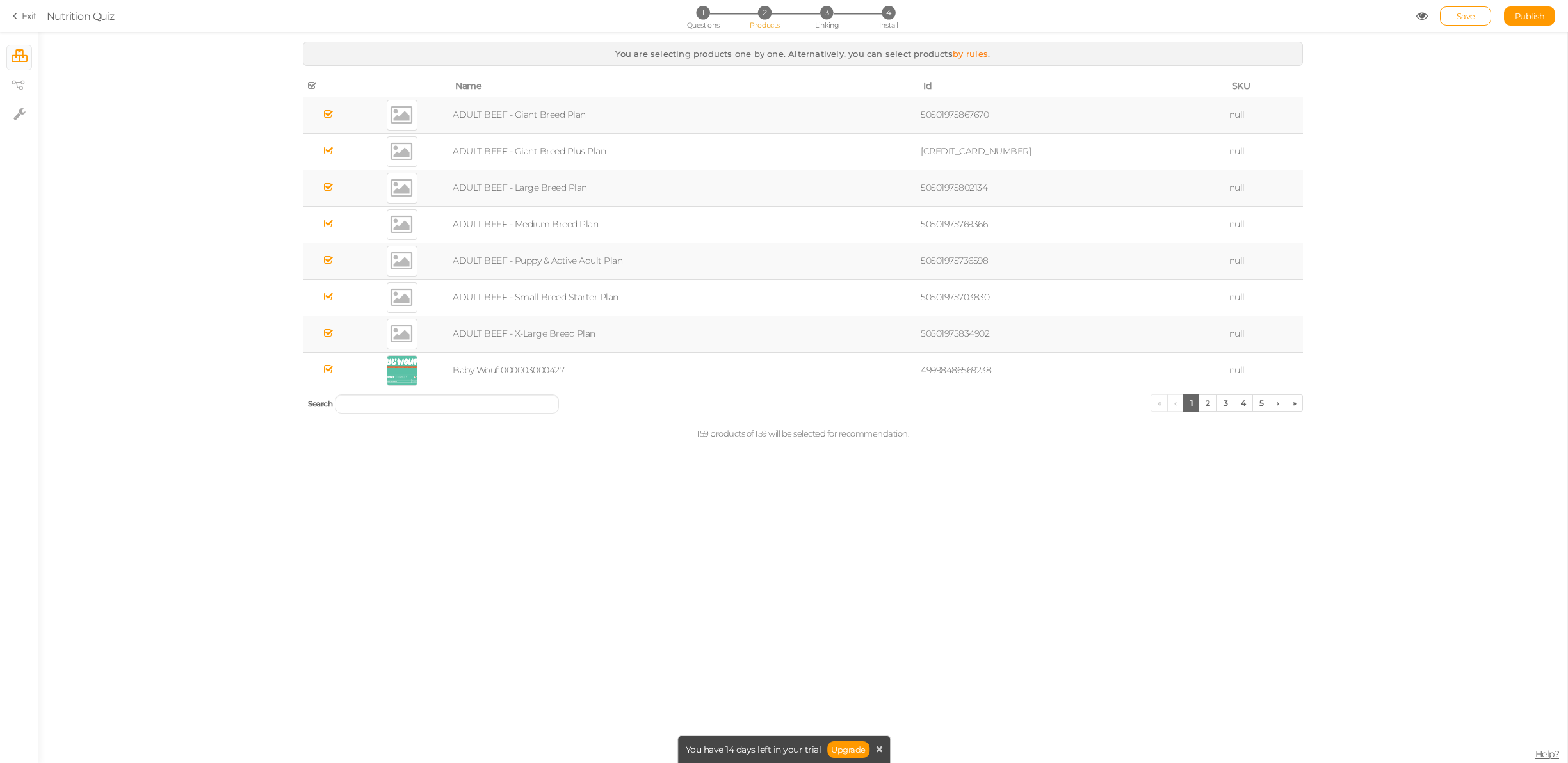
click at [34, 17] on link "Exit" at bounding box center [25, 16] width 24 height 13
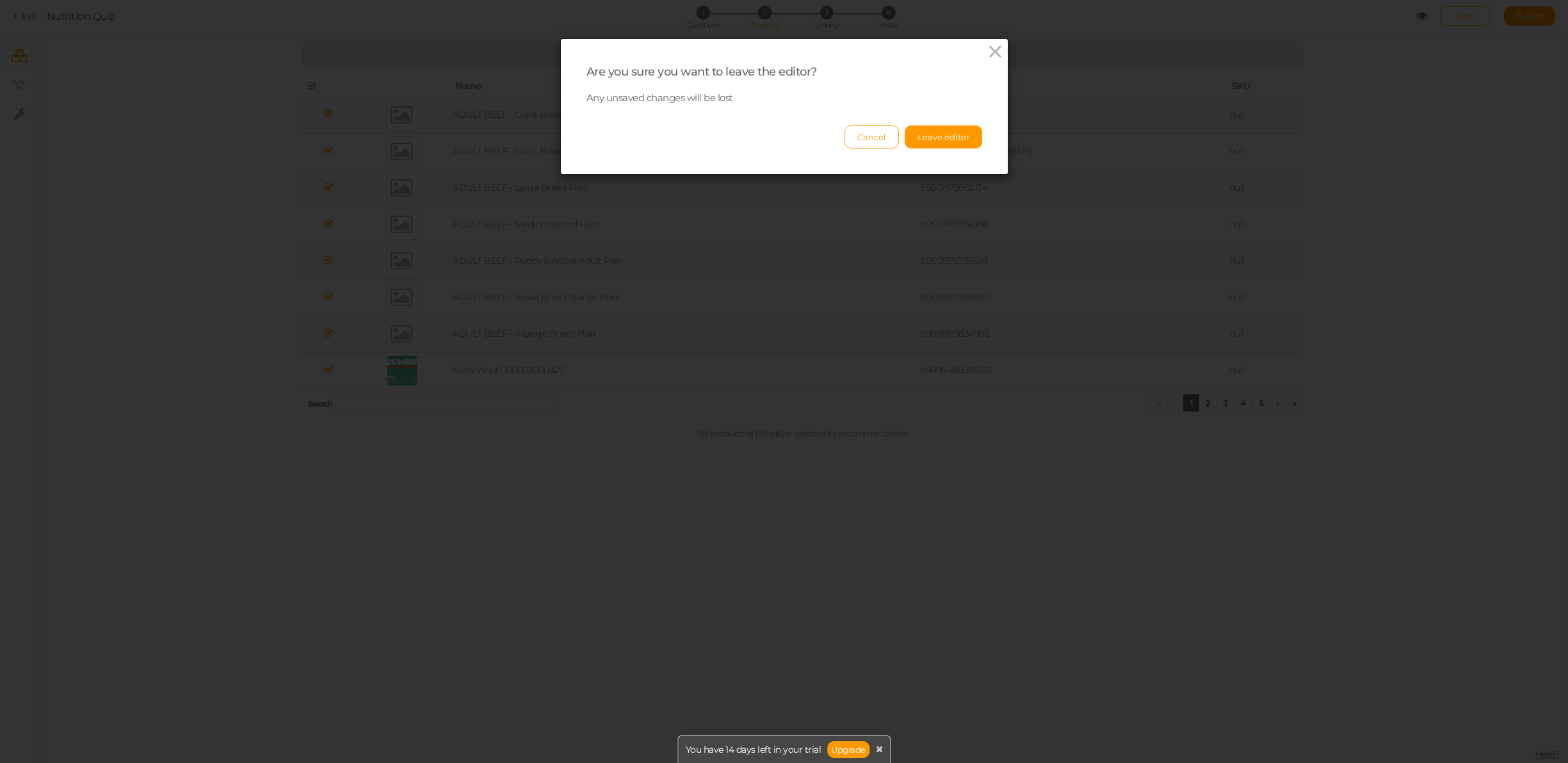
click at [992, 61] on link at bounding box center [995, 52] width 19 height 21
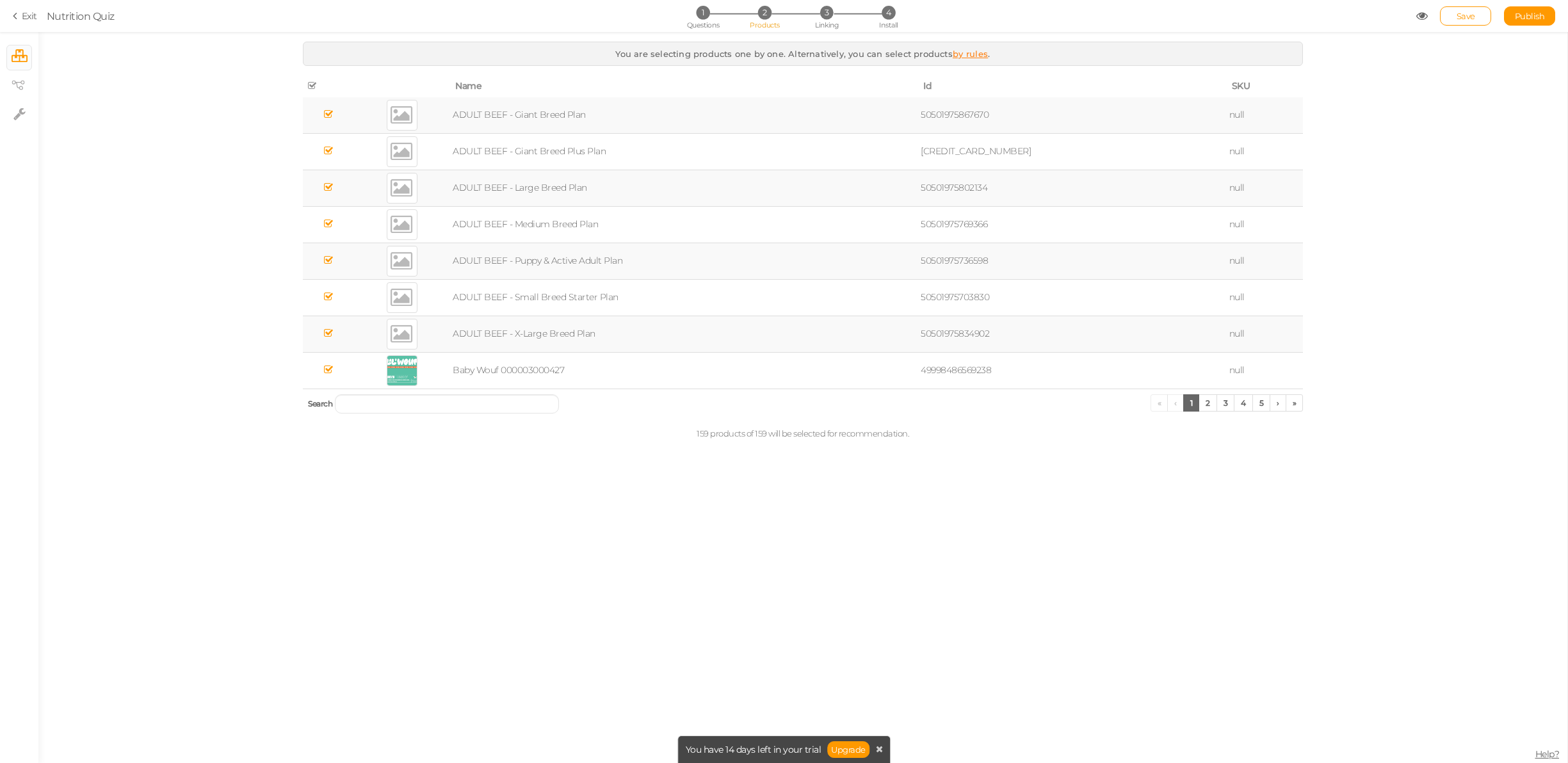
click at [321, 90] on th at bounding box center [328, 86] width 51 height 22
click at [308, 86] on icon at bounding box center [312, 86] width 9 height 9
click at [330, 151] on icon at bounding box center [328, 151] width 9 height 10
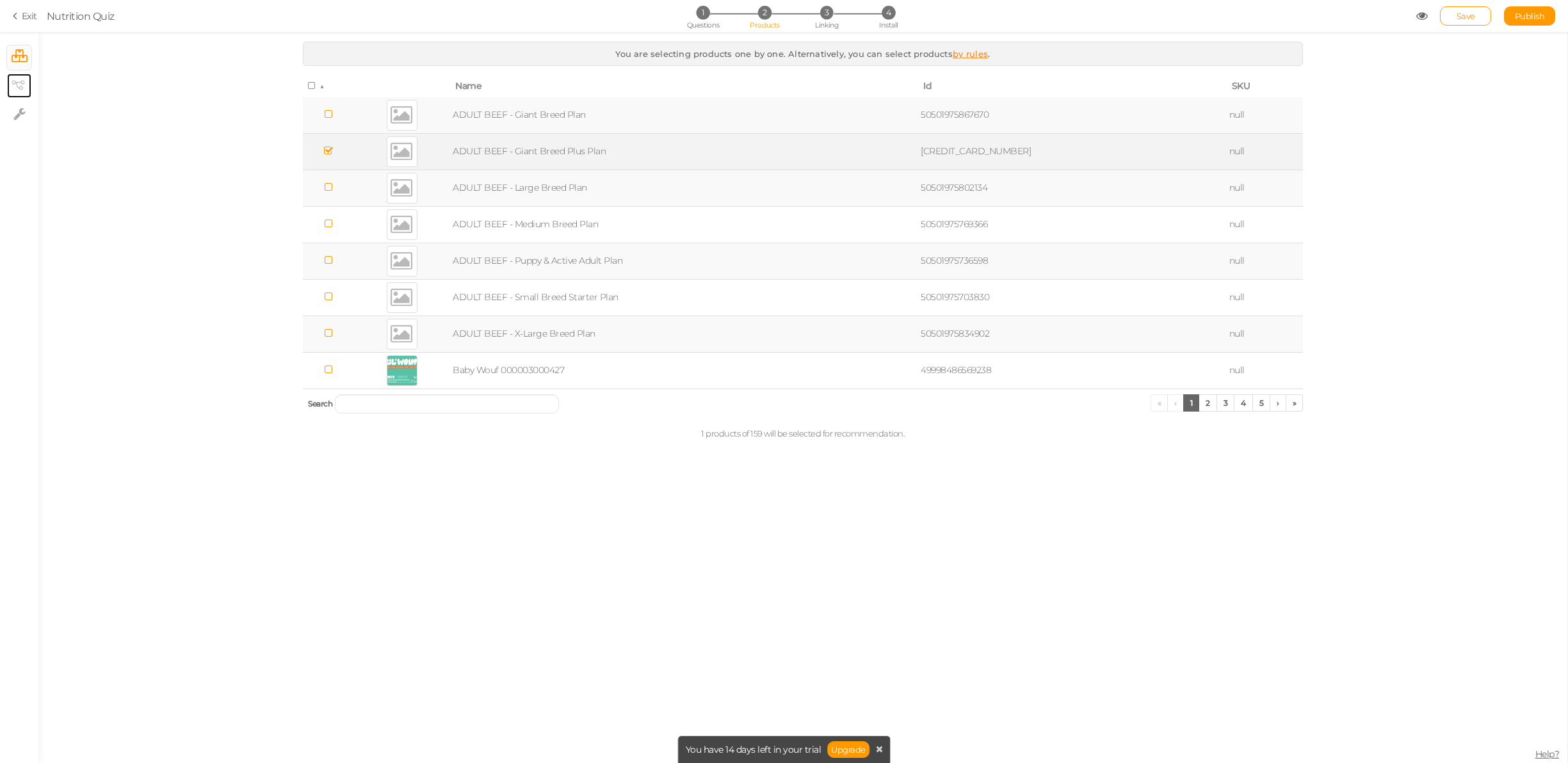
click at [8, 80] on link "× View tree" at bounding box center [19, 85] width 24 height 24
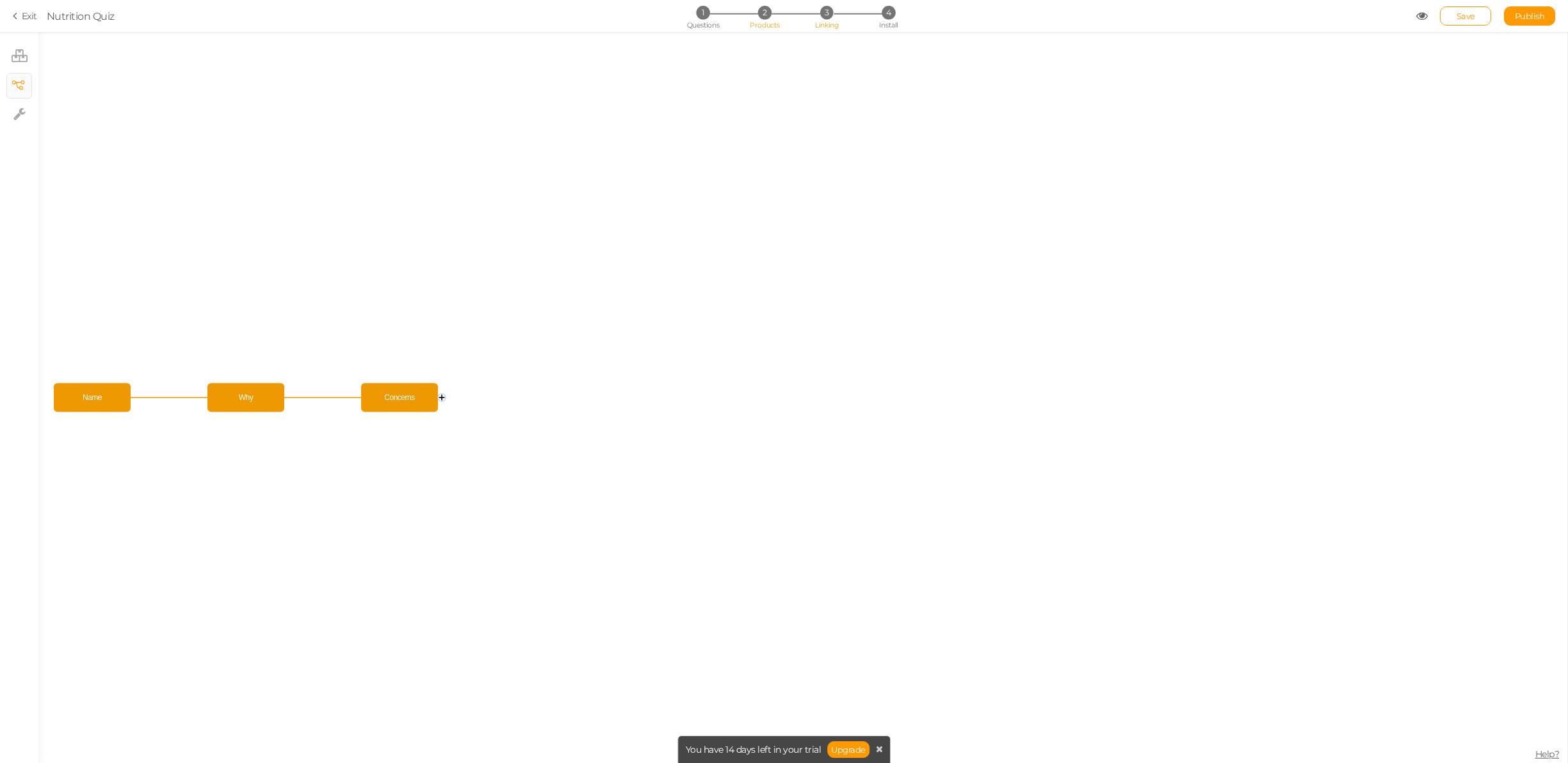
click at [830, 6] on li "3 Linking" at bounding box center [826, 13] width 59 height 13
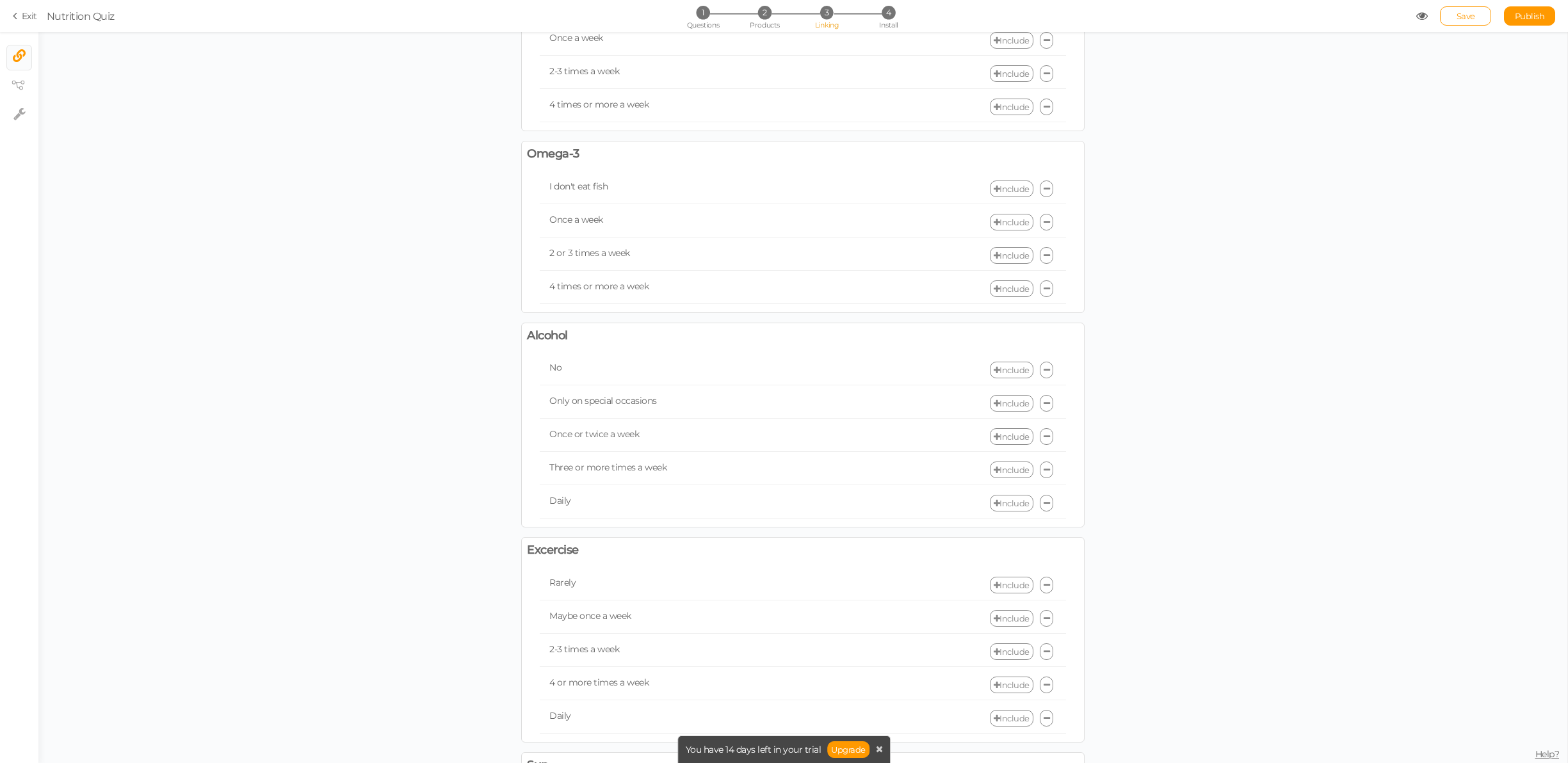
scroll to position [1187, 0]
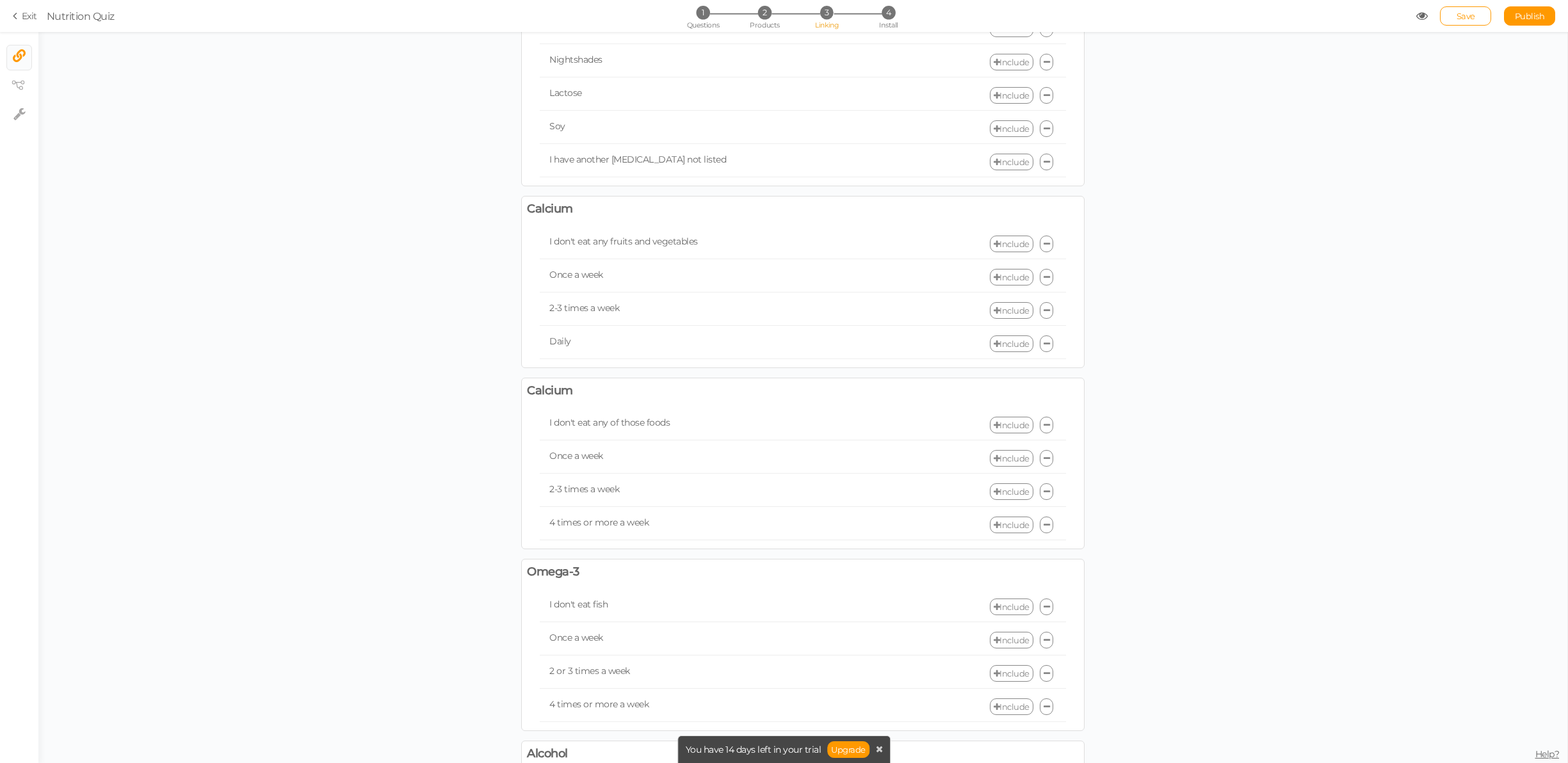
click at [901, 0] on section "Exit Nutrition Quiz 1 Questions 2 Products 3 Linking 4 Install Save Publish Vie…" at bounding box center [784, 16] width 1568 height 32
click at [886, 7] on span "4" at bounding box center [889, 13] width 13 height 13
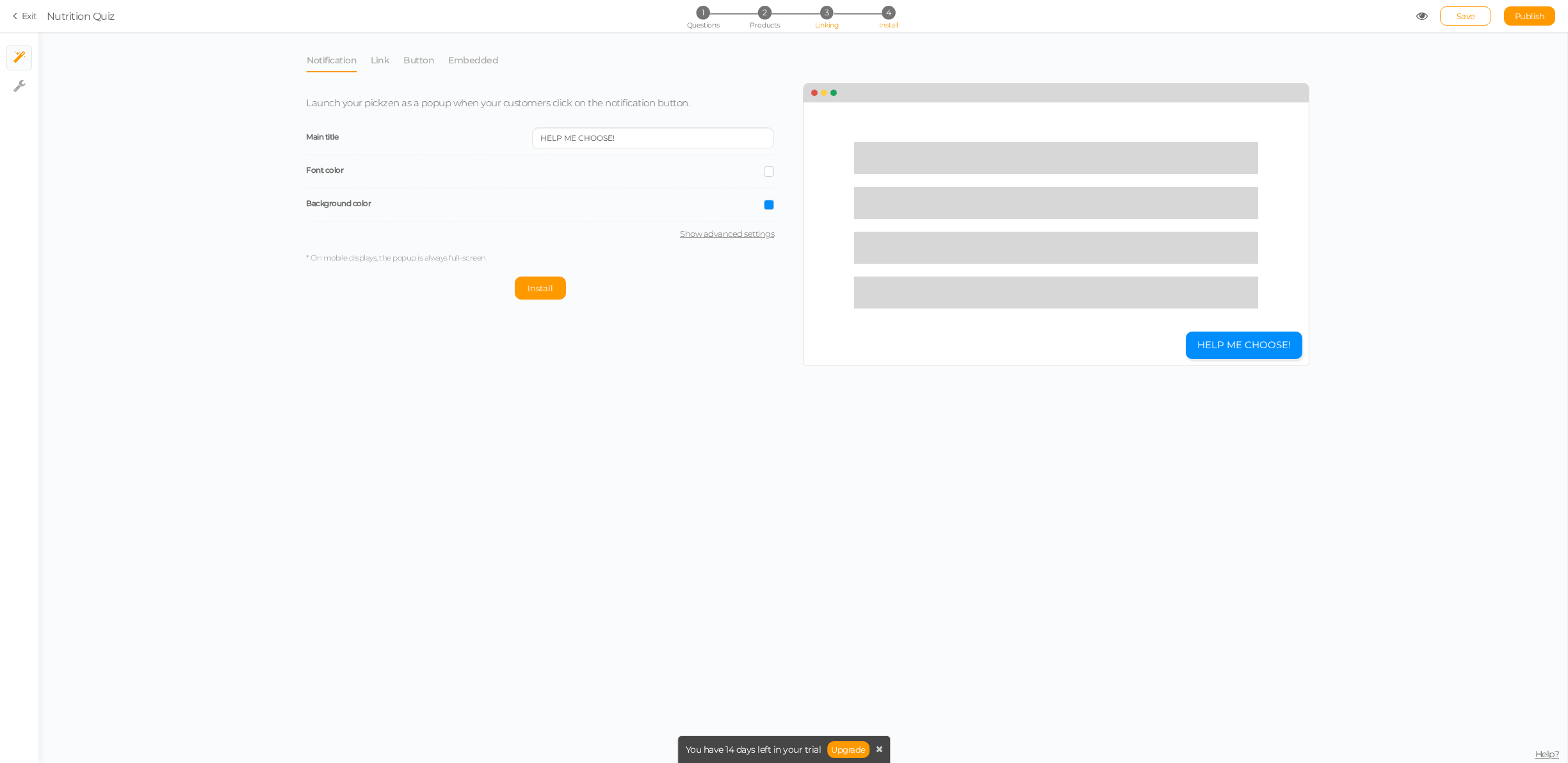
click at [827, 9] on span "3" at bounding box center [826, 13] width 13 height 13
